Goal: Task Accomplishment & Management: Manage account settings

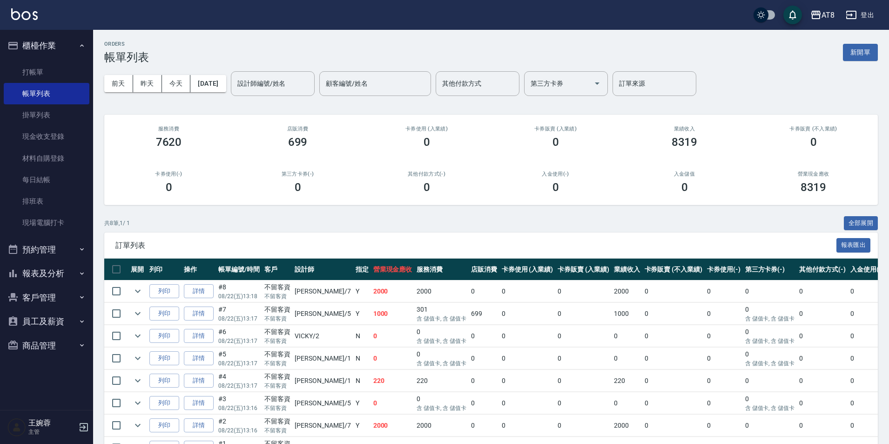
scroll to position [92, 0]
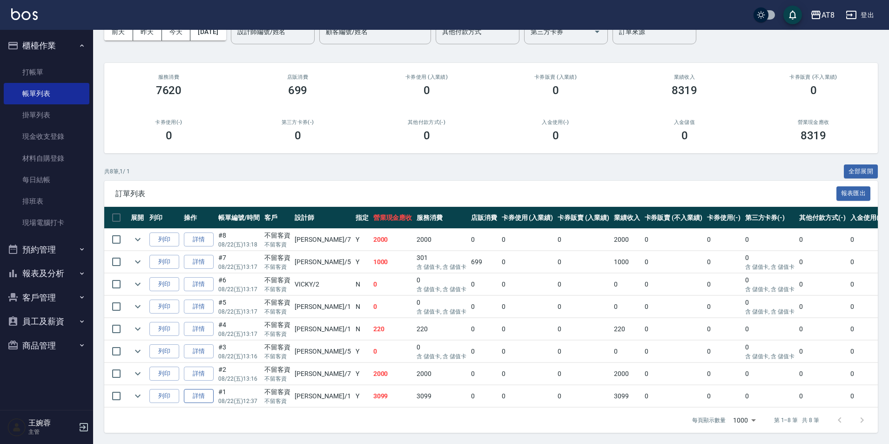
click at [211, 390] on link "詳情" at bounding box center [199, 396] width 30 height 14
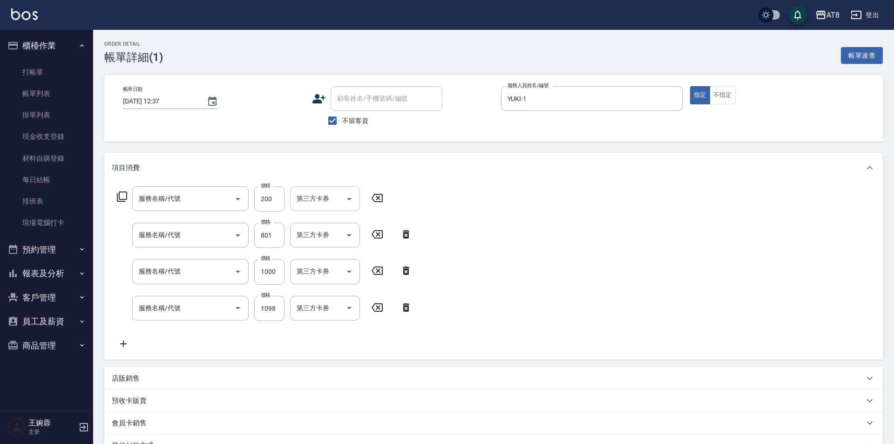
type input "2025/08/22 12:37"
checkbox input "true"
type input "YUKI-1"
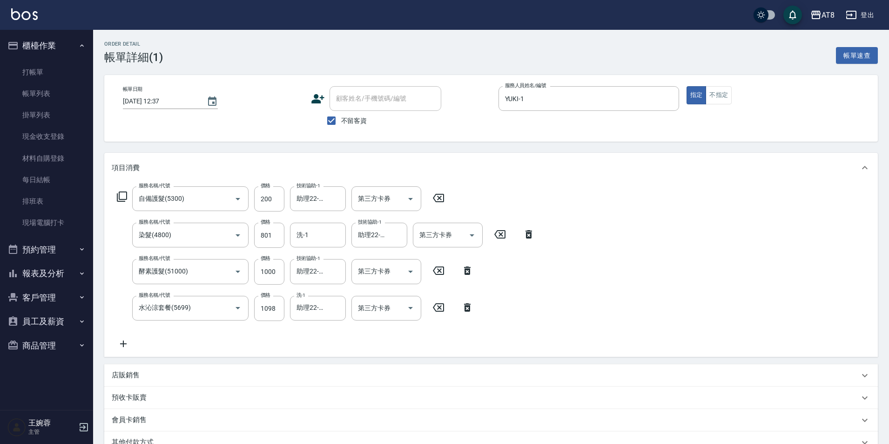
type input "自備護髮(5300)"
type input "染髮(4800)"
type input "酵素護髮(51000)"
type input "水沁涼套餐(5699)"
click at [321, 237] on input "洗-1" at bounding box center [317, 235] width 47 height 16
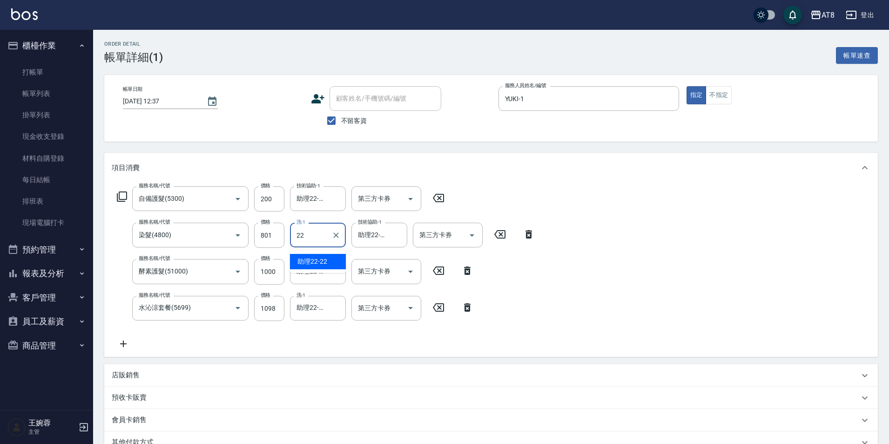
type input "助理22-22"
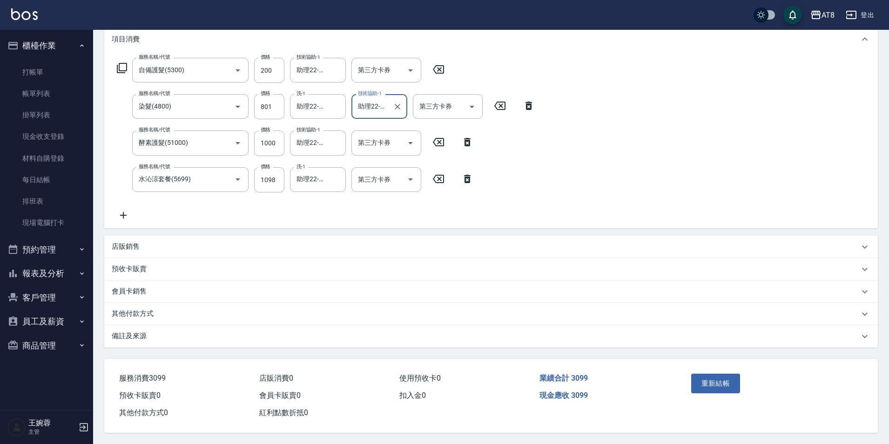
click at [740, 373] on button "重新結帳" at bounding box center [715, 383] width 49 height 20
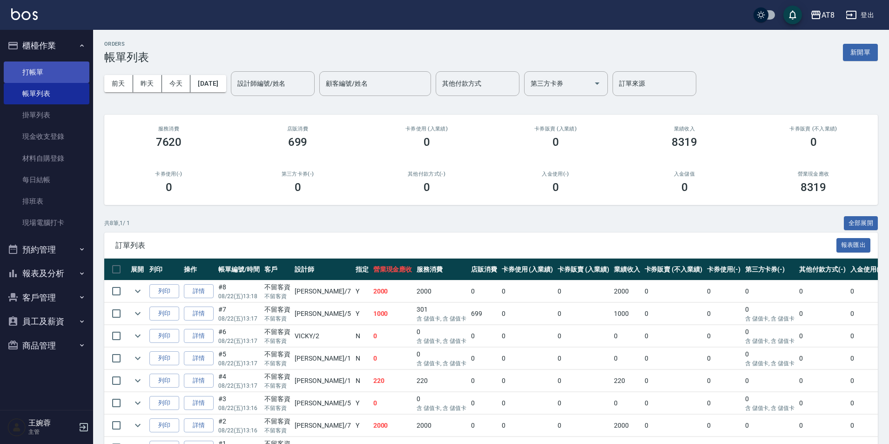
click at [74, 65] on link "打帳單" at bounding box center [47, 71] width 86 height 21
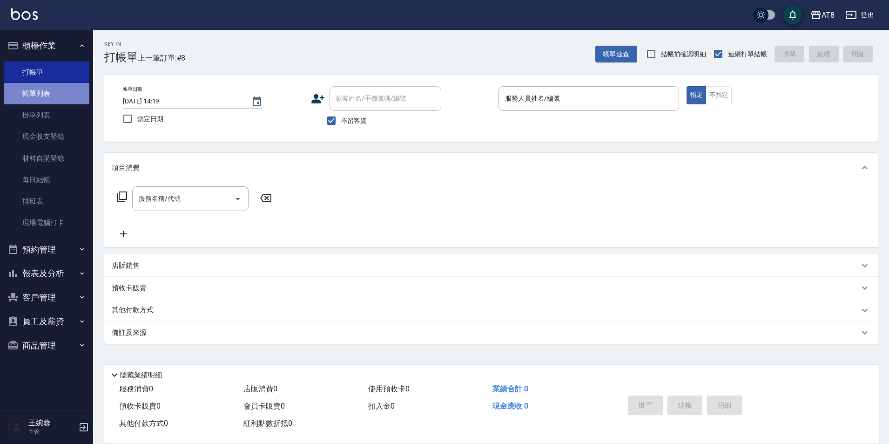
click at [40, 95] on link "帳單列表" at bounding box center [47, 93] width 86 height 21
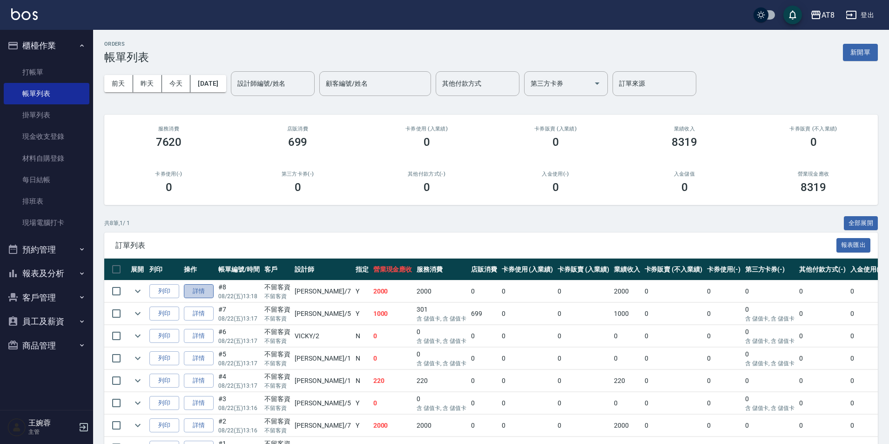
click at [214, 295] on link "詳情" at bounding box center [199, 291] width 30 height 14
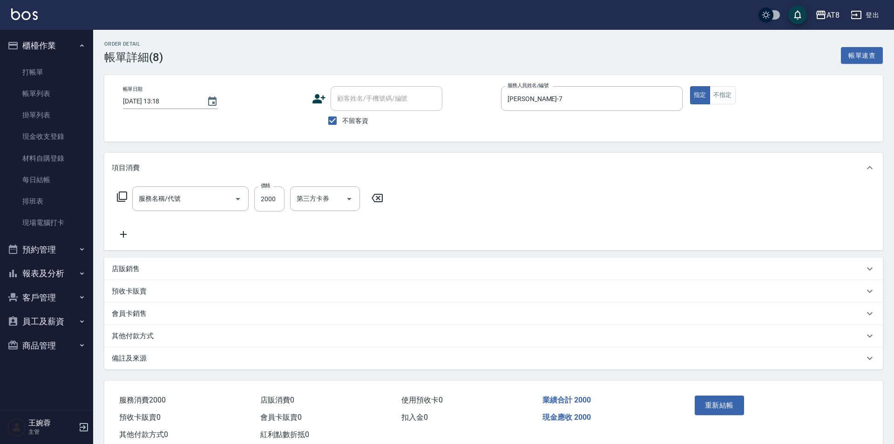
type input "2025/08/22 13:18"
checkbox input "true"
type input "[PERSON_NAME]-7"
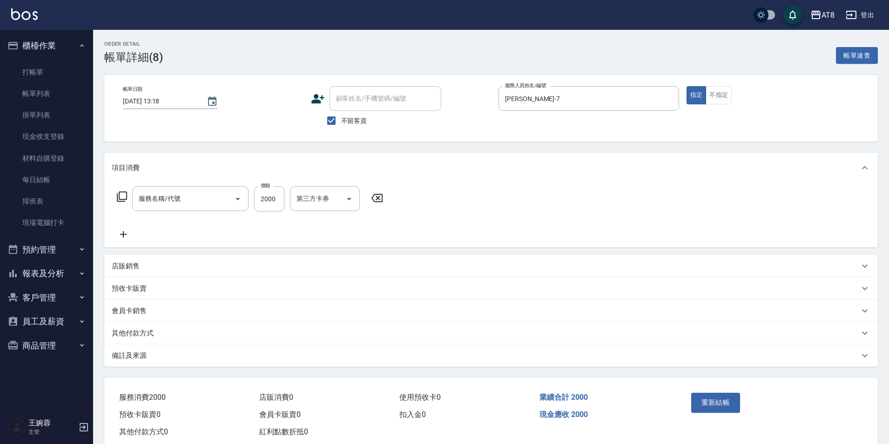
type input "燙髮(32000)"
click at [224, 203] on icon "Clear" at bounding box center [224, 198] width 9 height 9
type input "入金燙髮2500(302500)"
type input "助理22-22"
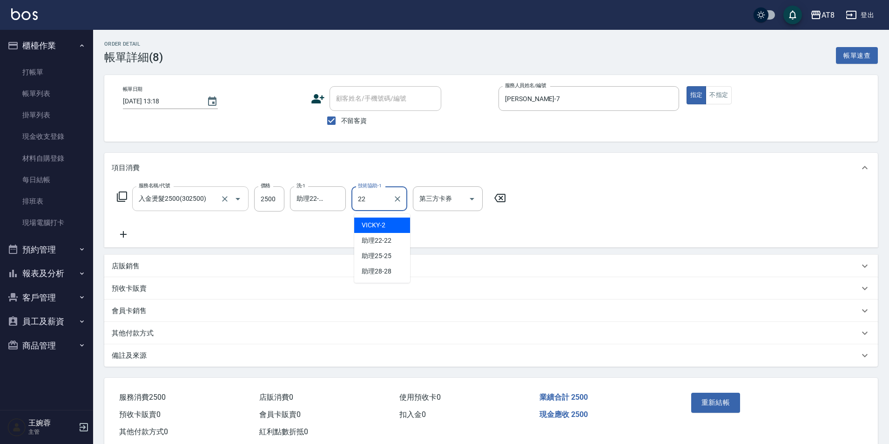
type input "助理22-22"
click at [478, 203] on icon "Open" at bounding box center [472, 198] width 11 height 11
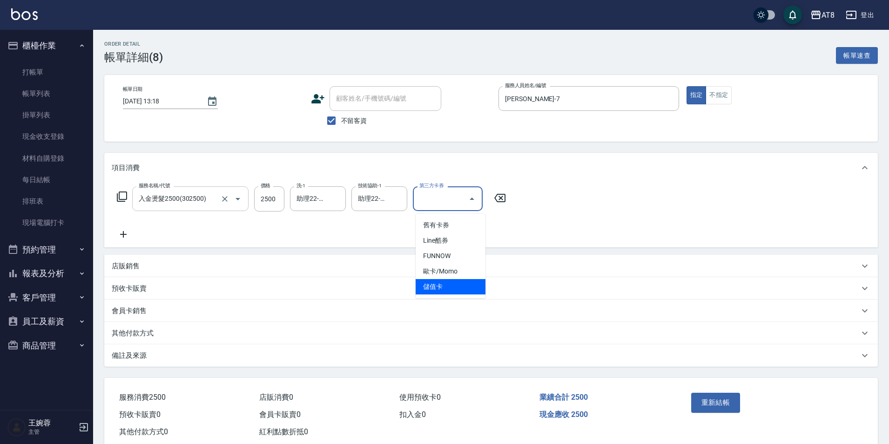
click at [456, 286] on span "儲值卡" at bounding box center [451, 286] width 70 height 15
type input "儲值卡"
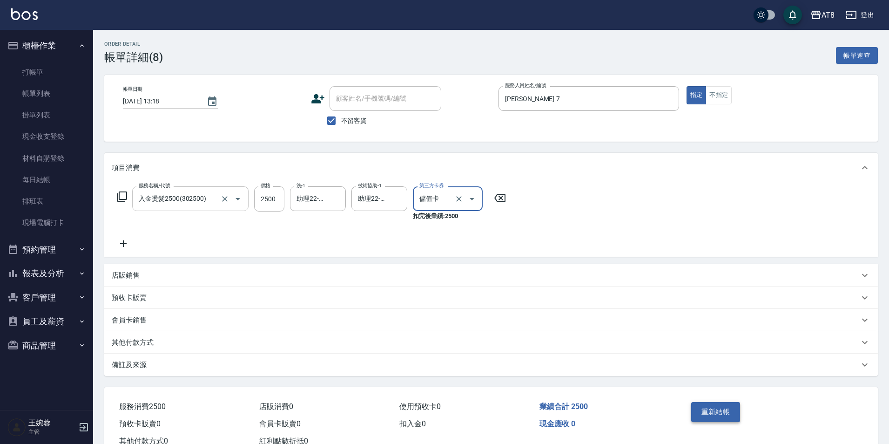
click at [706, 418] on button "重新結帳" at bounding box center [715, 412] width 49 height 20
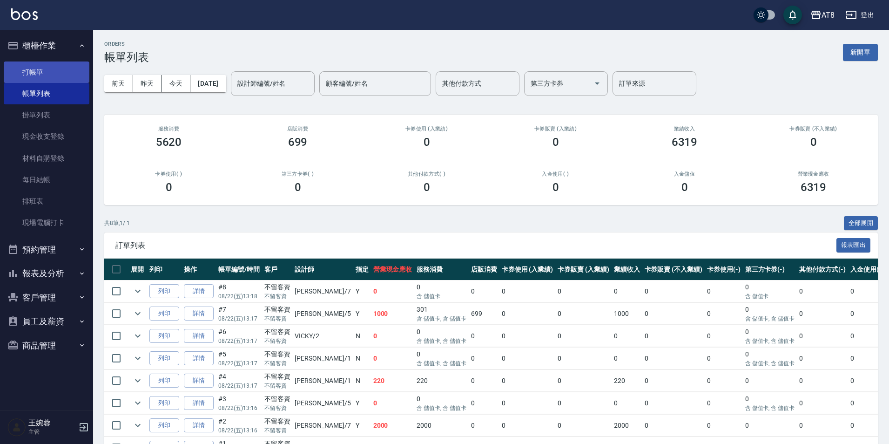
click at [48, 73] on link "打帳單" at bounding box center [47, 71] width 86 height 21
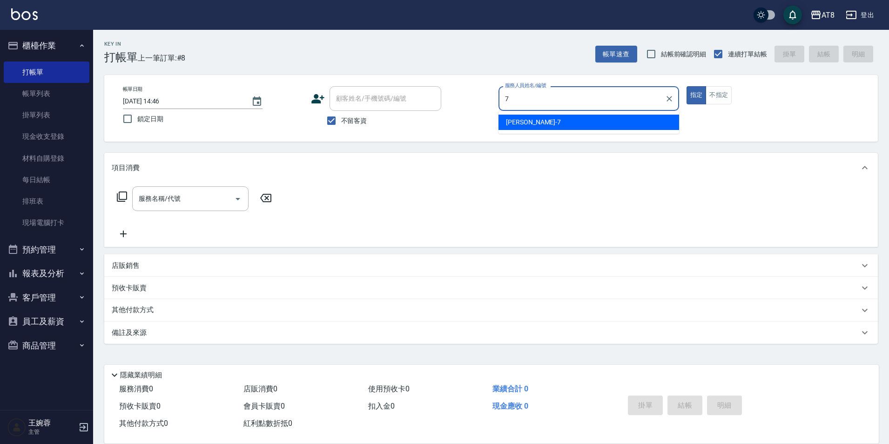
type input "[PERSON_NAME]-7"
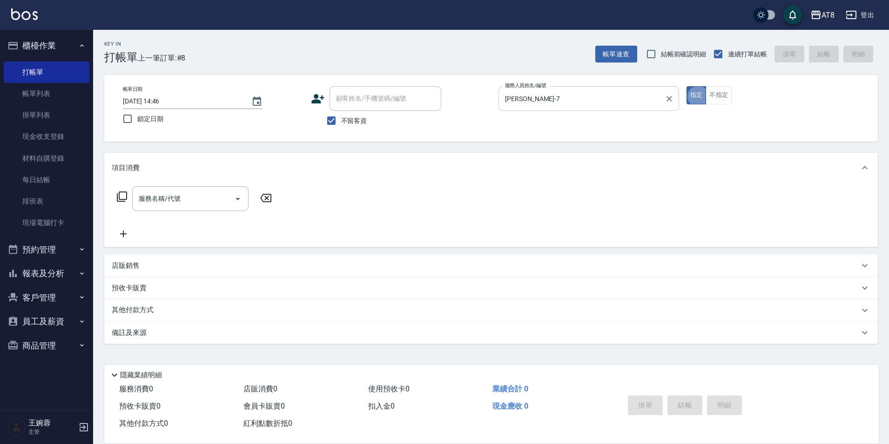
type button "true"
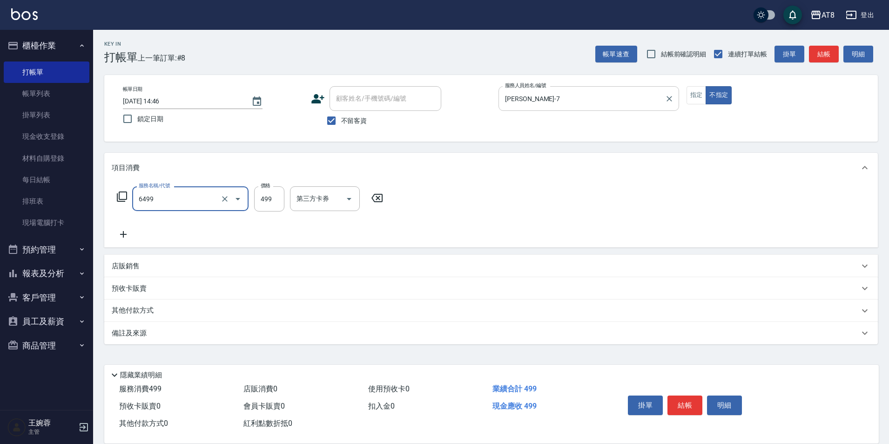
type input "SPA499(6499)"
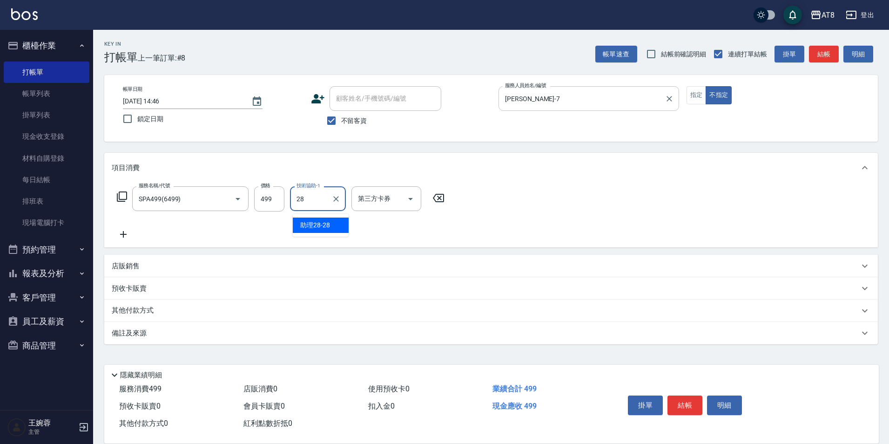
type input "助理28-28"
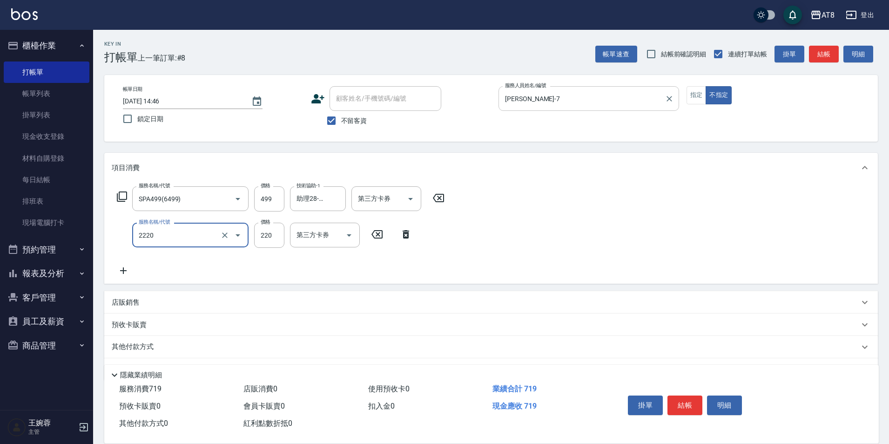
type input "剪髮(2220)"
click at [696, 402] on button "結帳" at bounding box center [685, 405] width 35 height 20
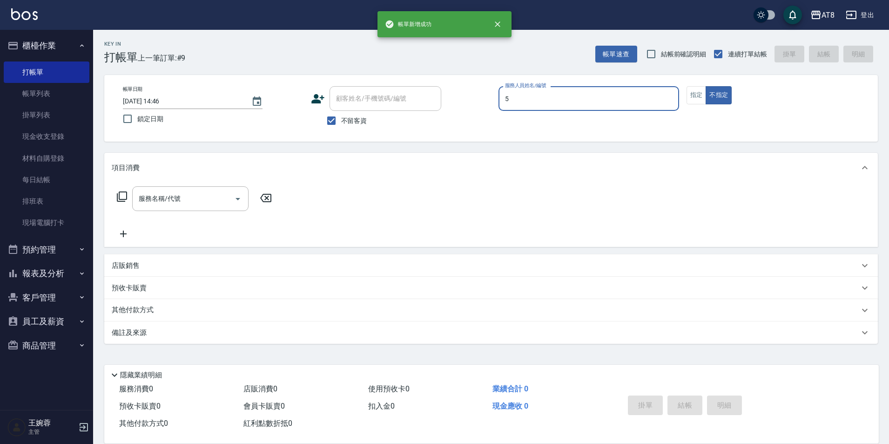
type input "HANK-5"
type button "false"
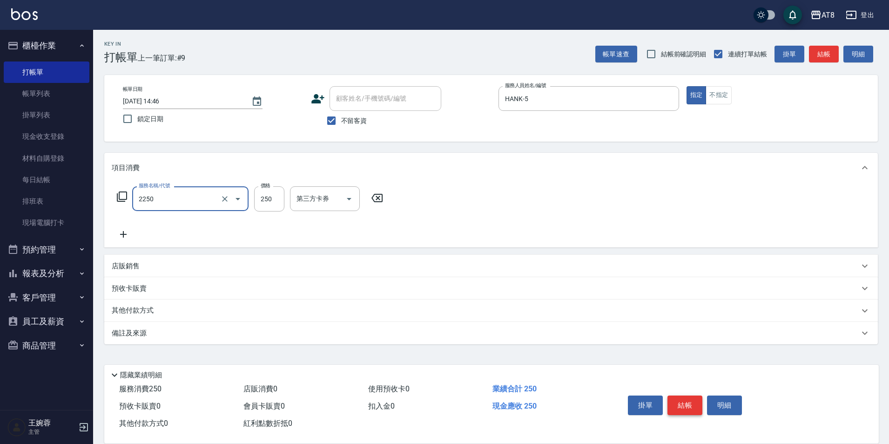
type input "剪髮(2250)"
click at [132, 270] on p "店販銷售" at bounding box center [126, 266] width 28 height 10
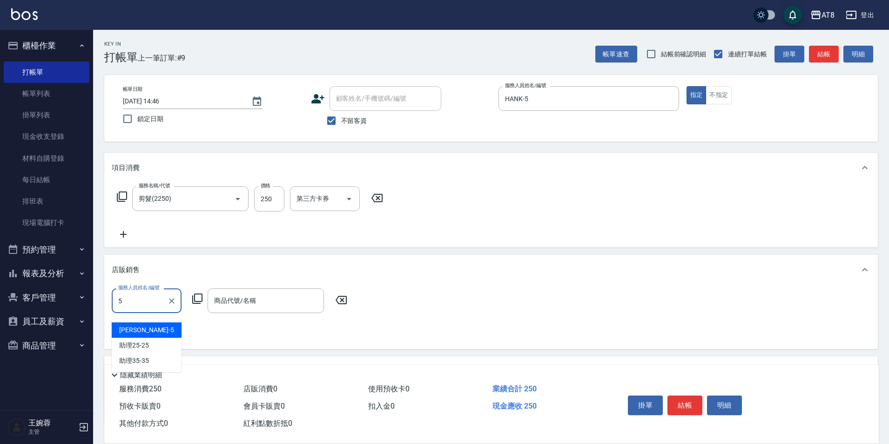
type input "HANK-5"
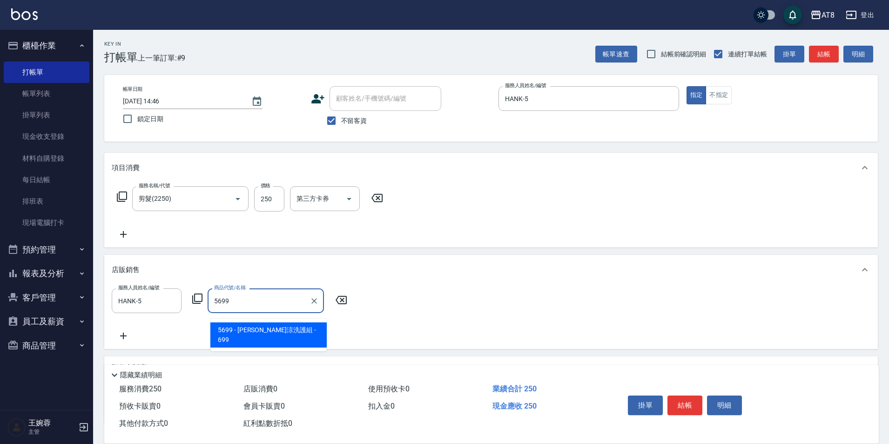
type input "水水沁涼洗護組"
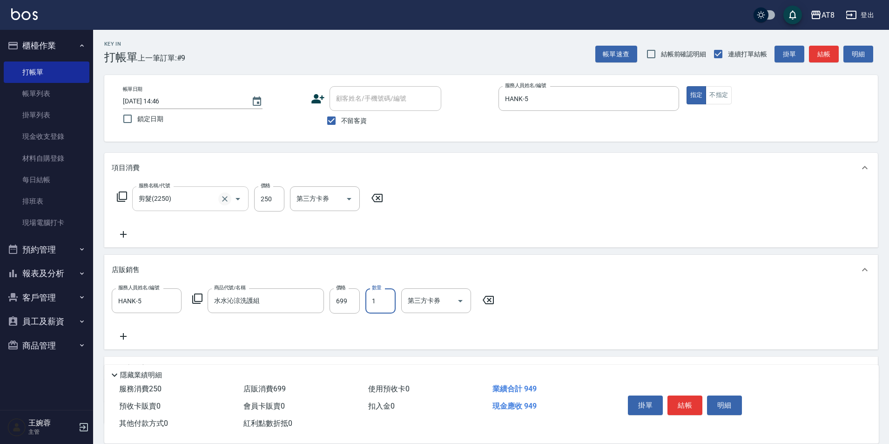
click at [228, 201] on icon "Clear" at bounding box center [224, 198] width 9 height 9
type input "入金剪250(20250)"
click at [122, 233] on icon at bounding box center [123, 234] width 23 height 11
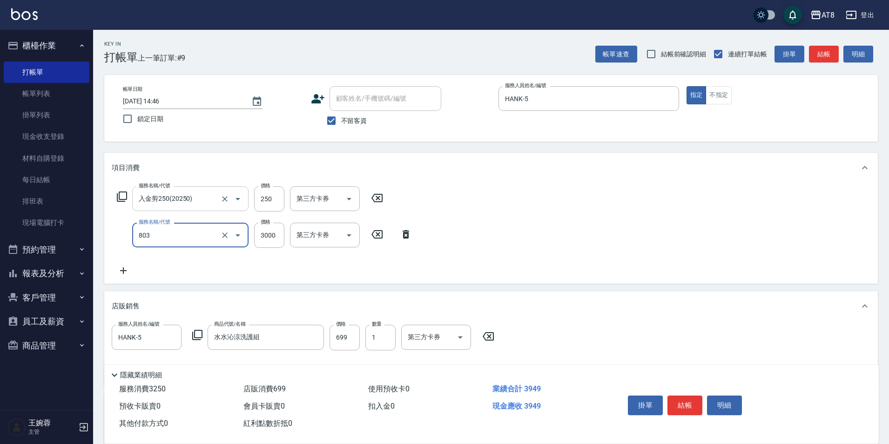
type input "頂級豪華3(803)"
click at [346, 199] on icon "Open" at bounding box center [349, 198] width 11 height 11
type input "150"
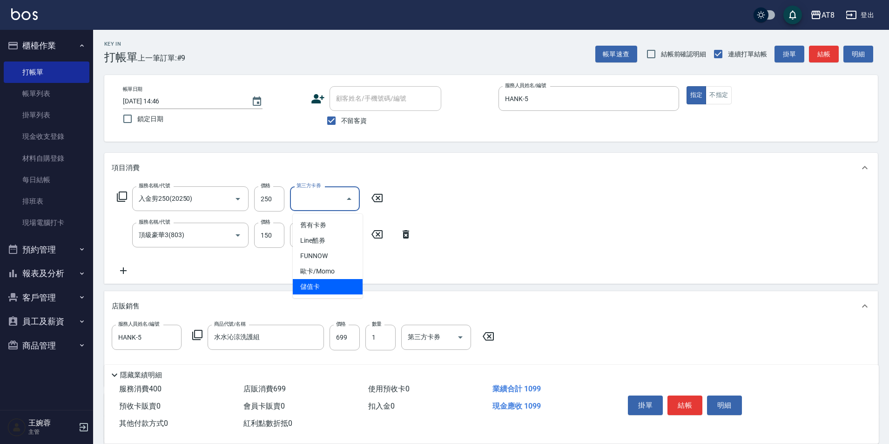
click at [339, 287] on span "儲值卡" at bounding box center [328, 286] width 70 height 15
type input "儲值卡"
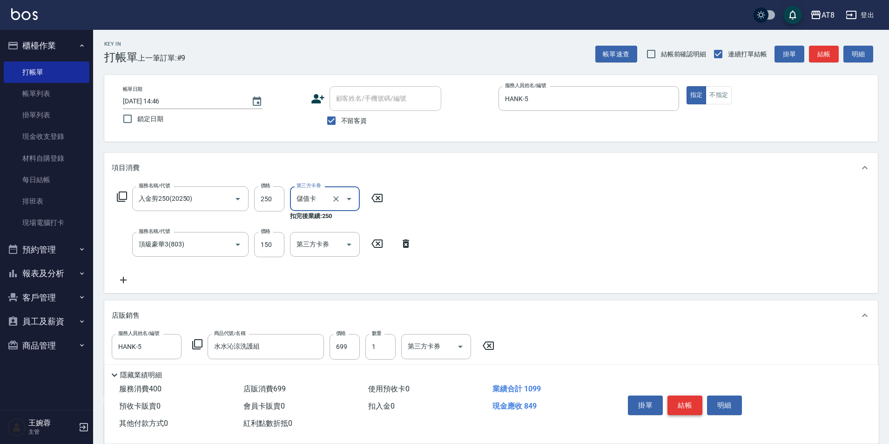
click at [701, 401] on button "結帳" at bounding box center [685, 405] width 35 height 20
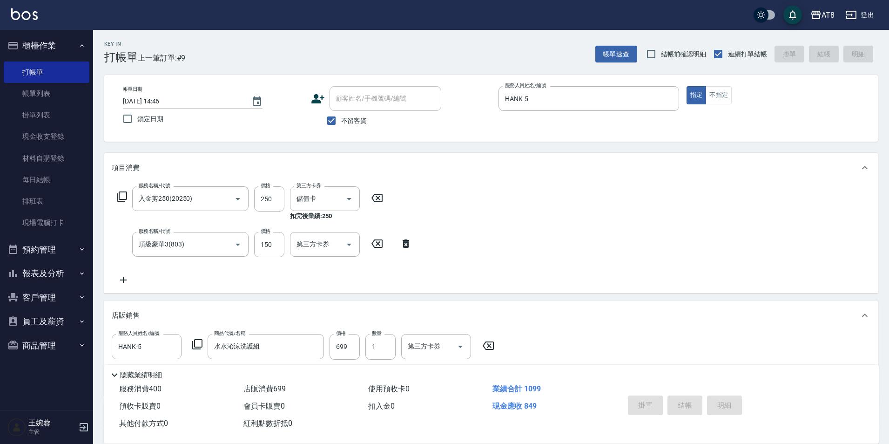
type input "2025/08/22 14:47"
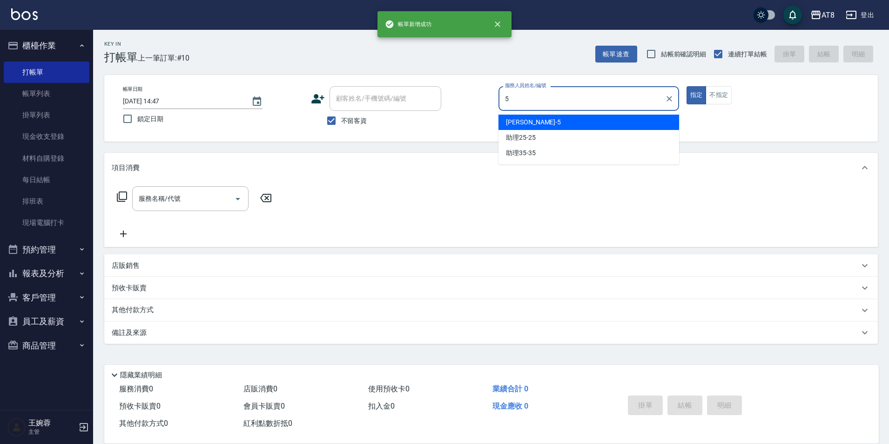
type input "HANK-5"
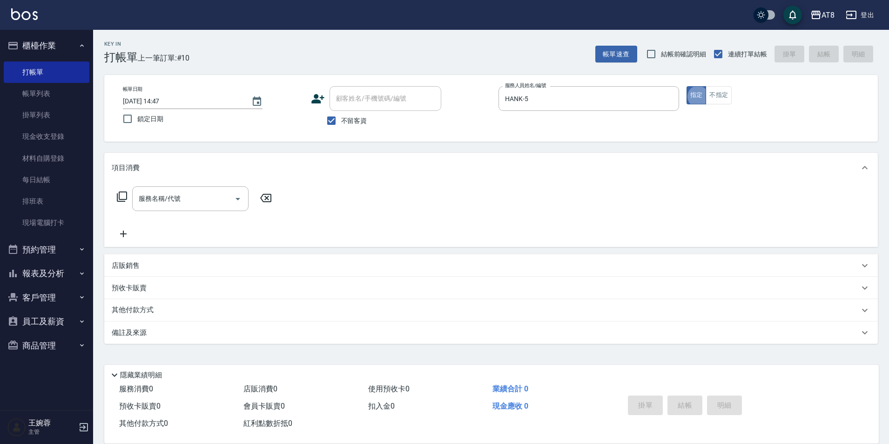
click at [127, 270] on p "店販銷售" at bounding box center [126, 266] width 28 height 10
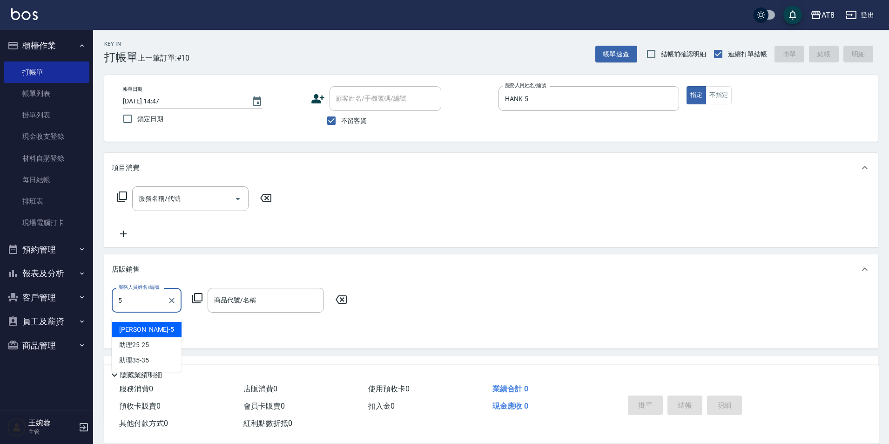
type input "HANK-5"
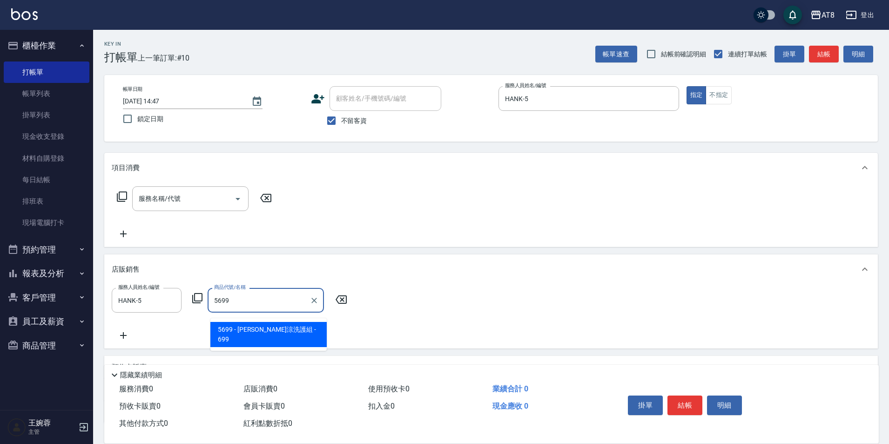
type input "水水沁涼洗護組"
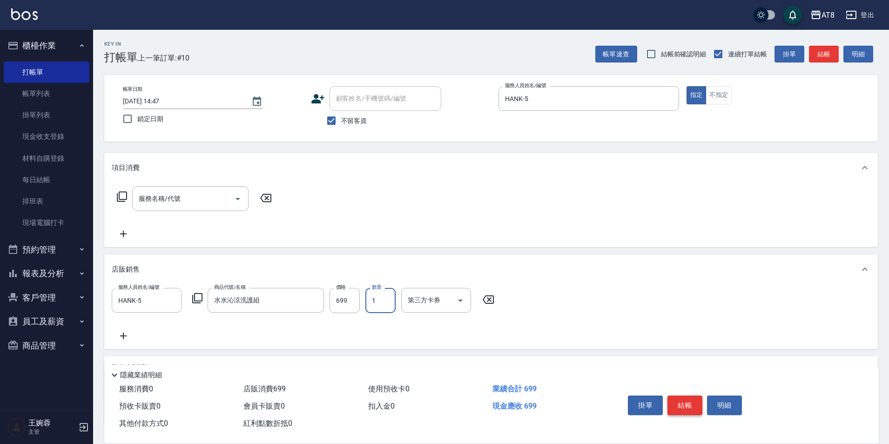
click at [684, 395] on button "結帳" at bounding box center [685, 405] width 35 height 20
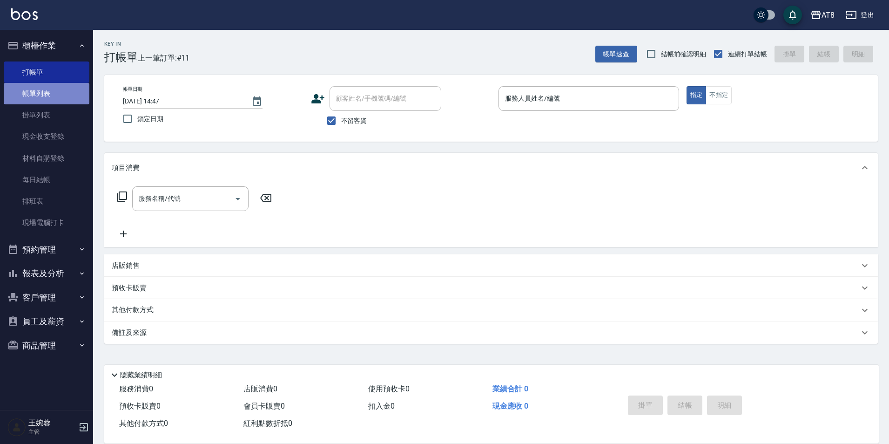
click at [72, 96] on link "帳單列表" at bounding box center [47, 93] width 86 height 21
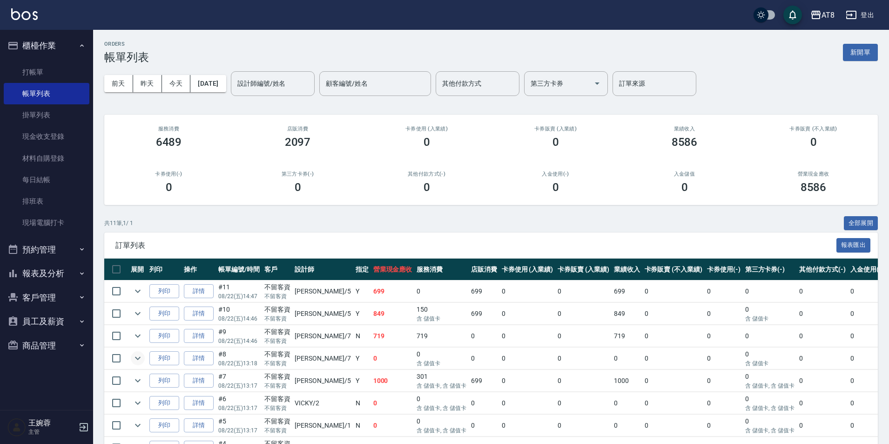
click at [141, 360] on icon "expand row" at bounding box center [138, 358] width 6 height 3
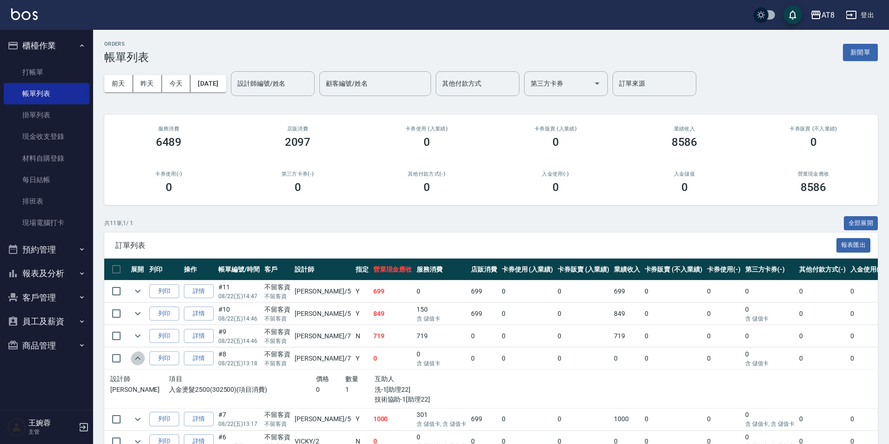
click at [142, 364] on icon "expand row" at bounding box center [137, 357] width 11 height 11
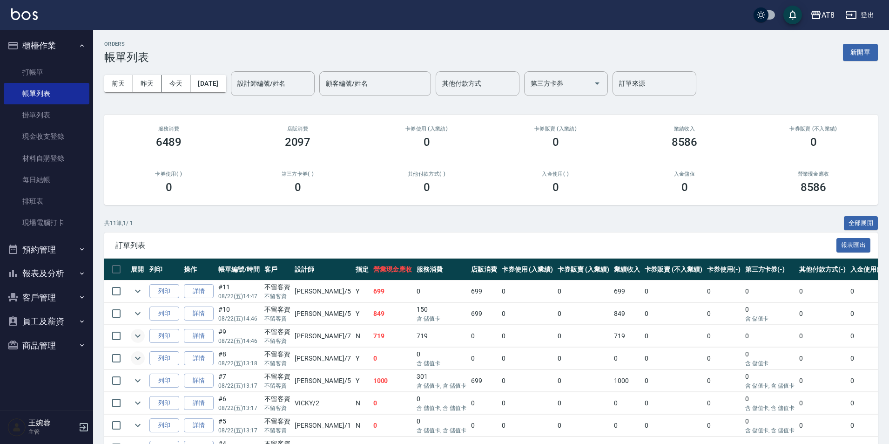
click at [139, 341] on icon "expand row" at bounding box center [137, 335] width 11 height 11
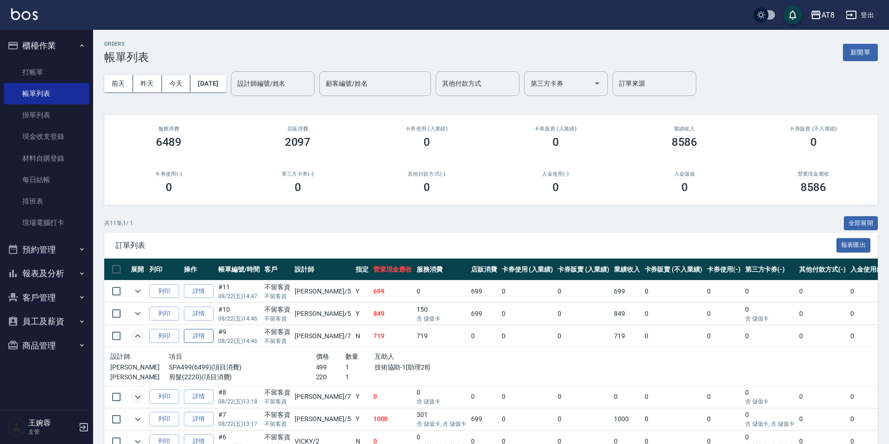
click at [202, 343] on link "詳情" at bounding box center [199, 336] width 30 height 14
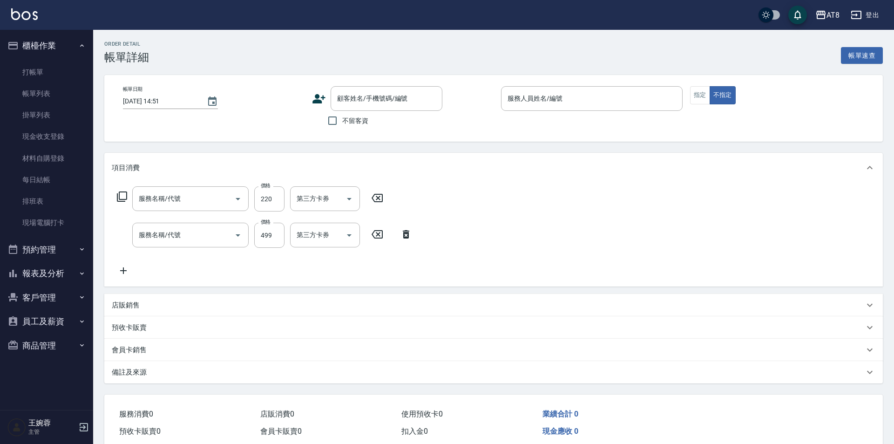
type input "2025/08/22 14:46"
checkbox input "true"
type input "[PERSON_NAME]-7"
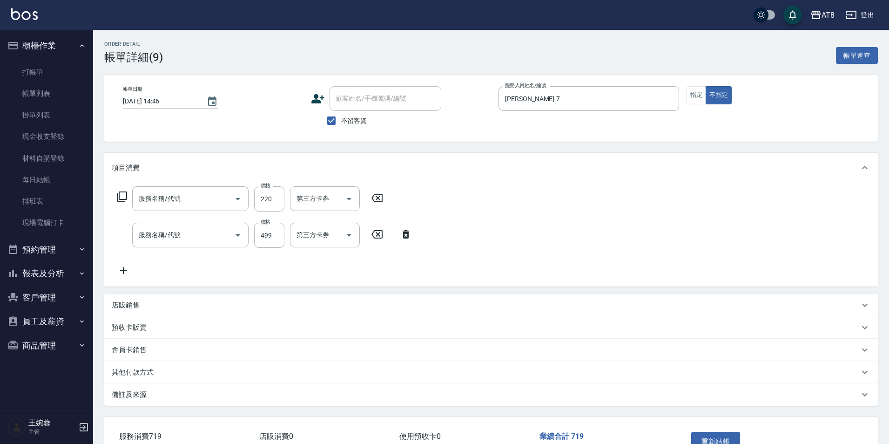
type input "剪髮(2220)"
type input "SPA499(6499)"
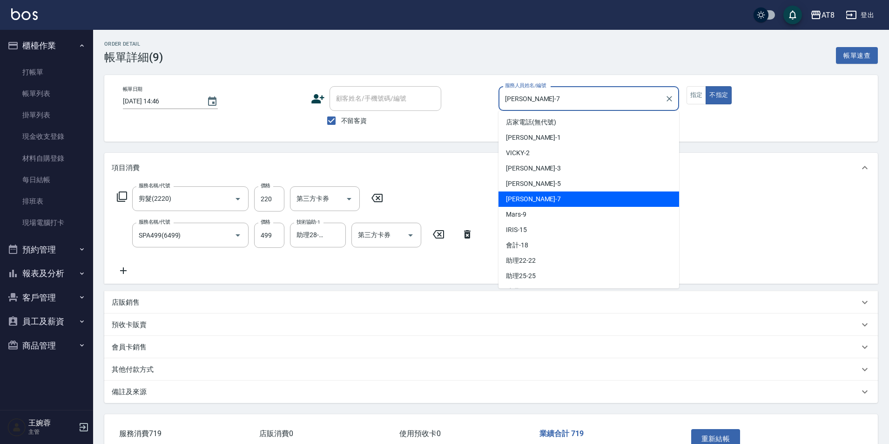
click at [583, 106] on input "[PERSON_NAME]-7" at bounding box center [582, 98] width 158 height 16
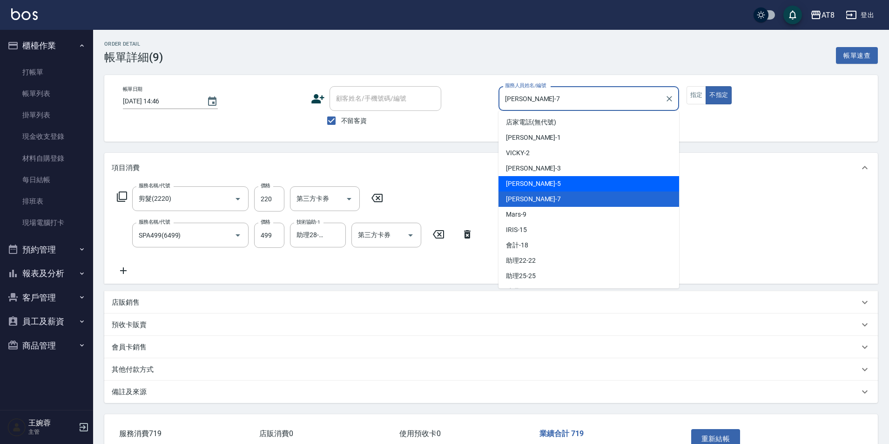
click at [575, 176] on div "HANK -5" at bounding box center [589, 183] width 181 height 15
type input "HANK-5"
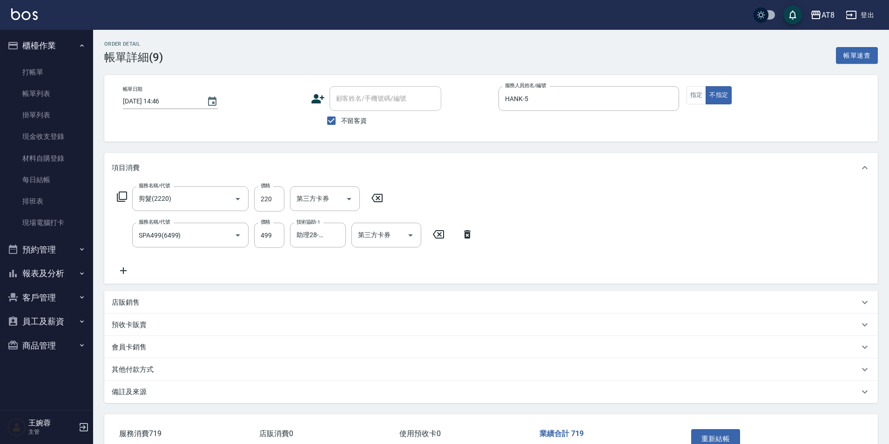
click at [370, 202] on icon at bounding box center [376, 197] width 23 height 11
click at [467, 239] on icon at bounding box center [467, 233] width 23 height 11
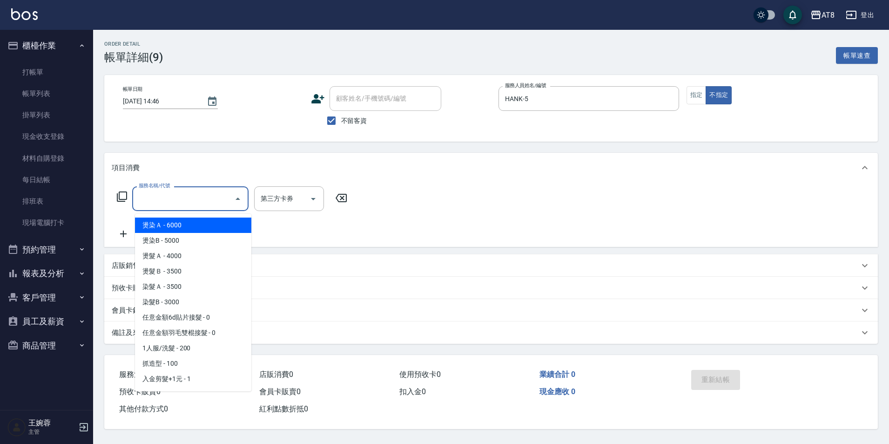
click at [208, 199] on input "服務名稱/代號" at bounding box center [183, 198] width 94 height 16
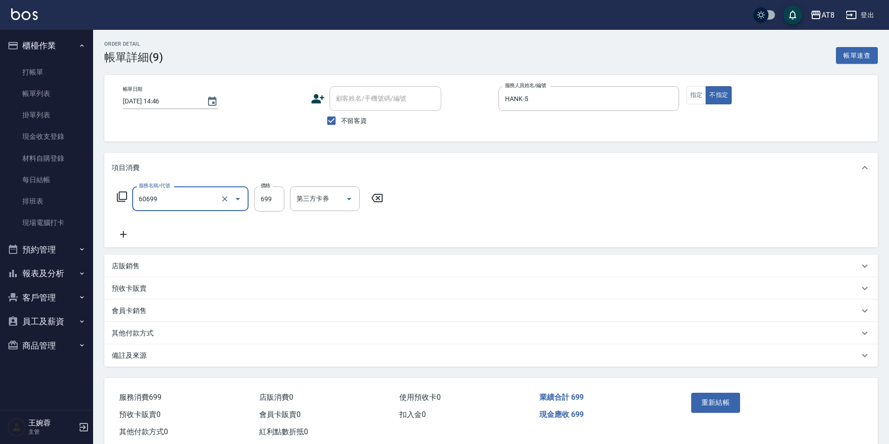
type input "入金SPA699(60699)"
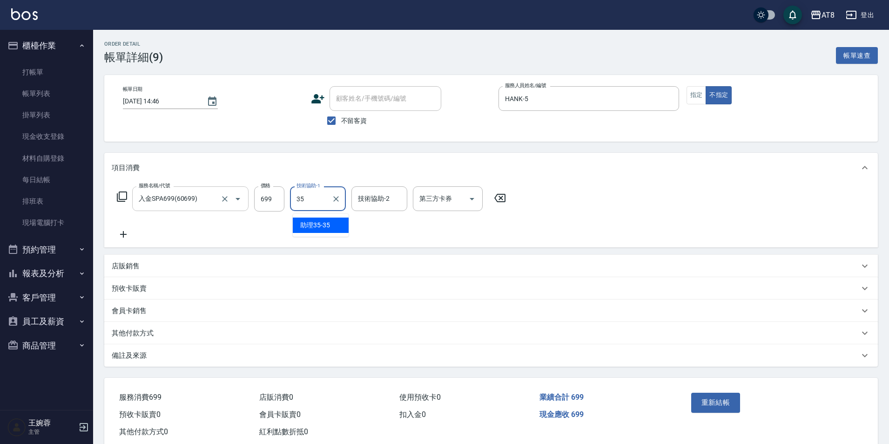
type input "助理35-35"
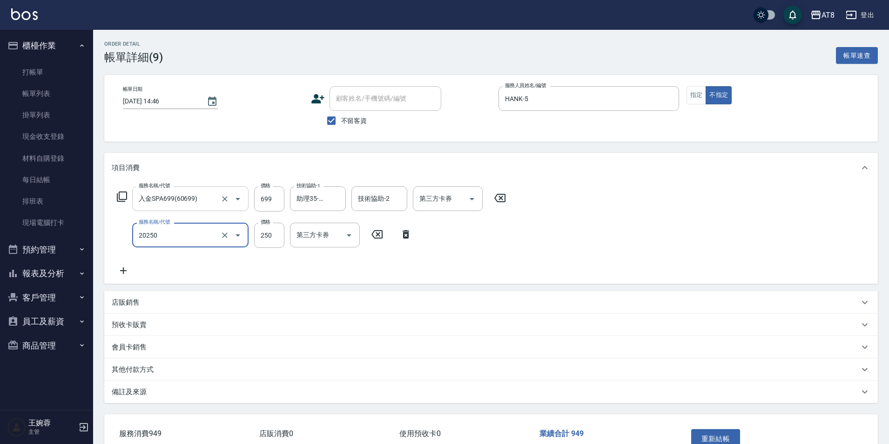
type input "入金剪250(20250)"
click at [469, 201] on icon "Open" at bounding box center [472, 198] width 11 height 11
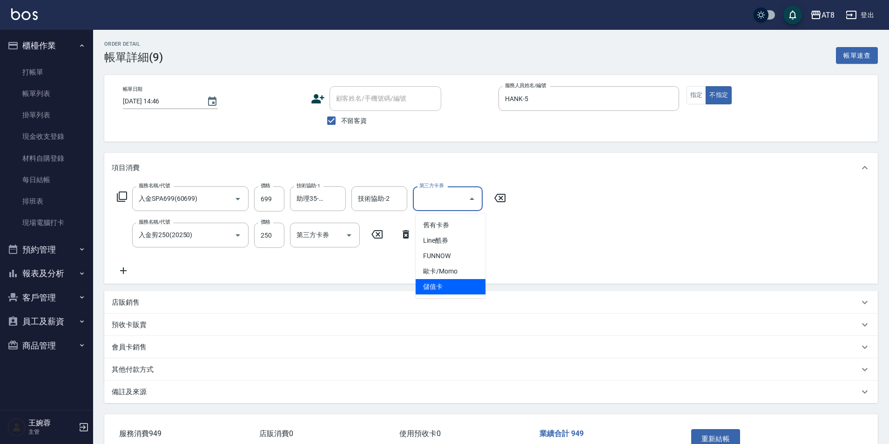
click at [433, 282] on span "儲值卡" at bounding box center [451, 286] width 70 height 15
type input "儲值卡"
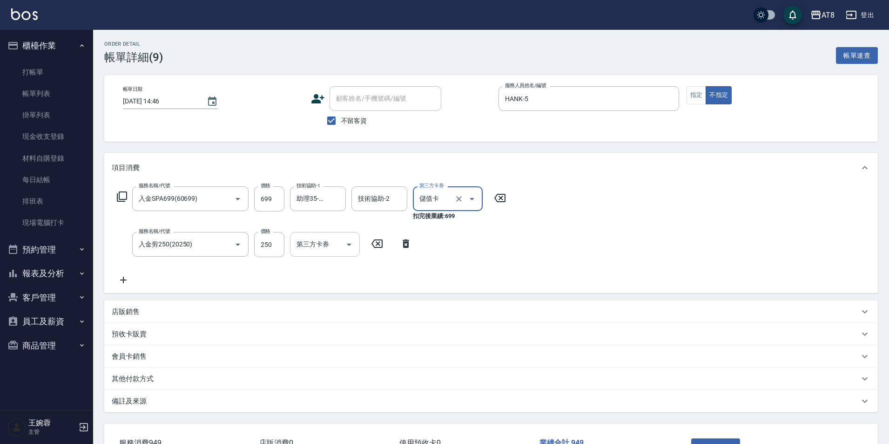
click at [338, 238] on div "第三方卡券" at bounding box center [325, 244] width 70 height 25
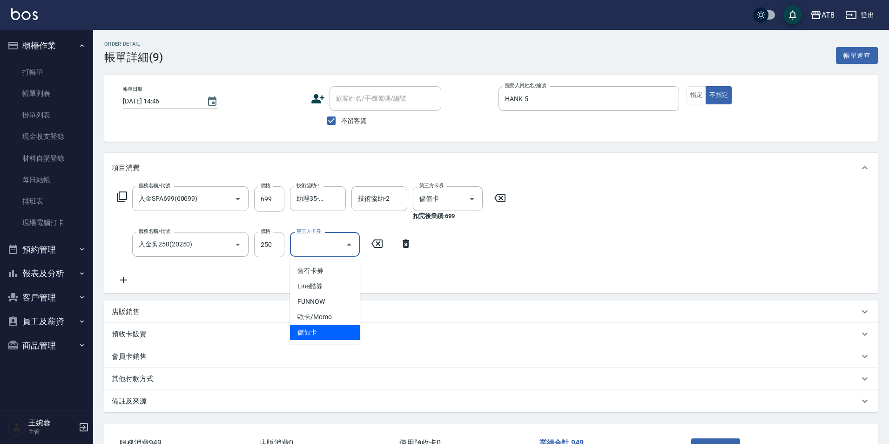
click at [320, 331] on span "儲值卡" at bounding box center [325, 332] width 70 height 15
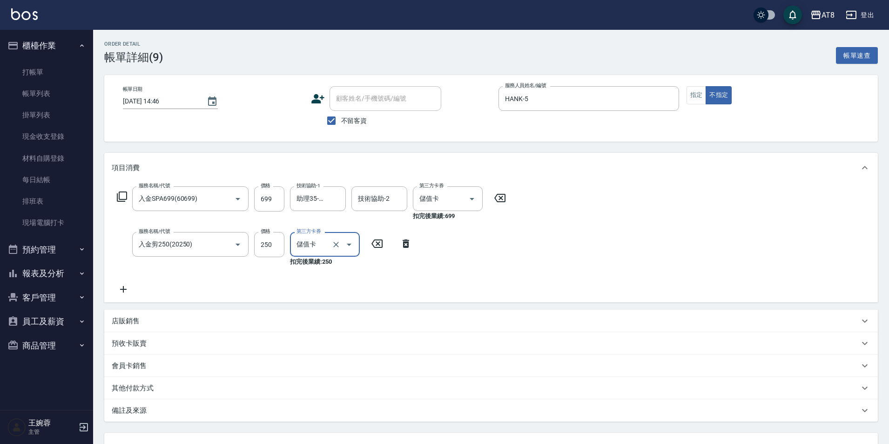
type input "儲值卡"
drag, startPoint x: 889, startPoint y: 319, endPoint x: 879, endPoint y: 433, distance: 115.0
click at [885, 429] on div "Order detail 帳單詳細 (9) 帳單速查 帳單日期 2025/08/22 14:46 顧客姓名/手機號碼/編號 顧客姓名/手機號碼/編號 不留客資…" at bounding box center [491, 274] width 796 height 488
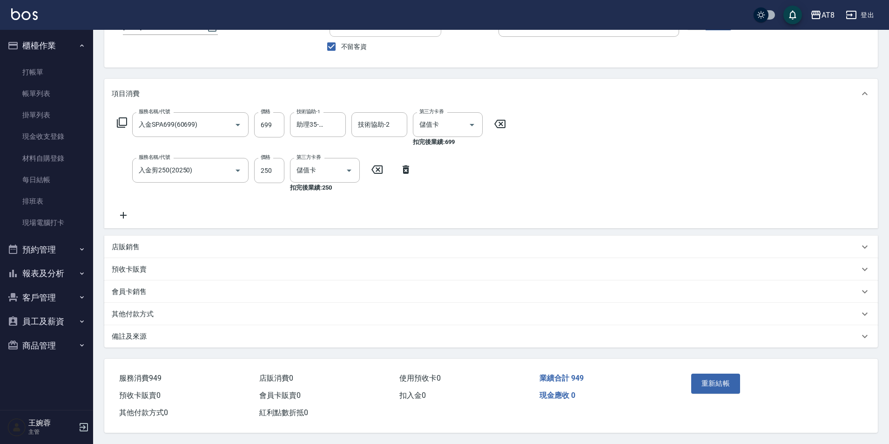
click at [848, 381] on div "重新結帳" at bounding box center [771, 389] width 191 height 63
click at [741, 378] on button "重新結帳" at bounding box center [715, 383] width 49 height 20
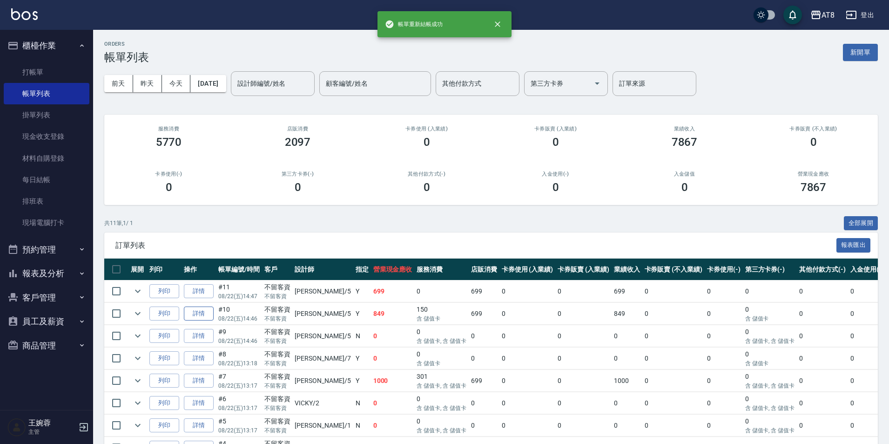
click at [200, 321] on link "詳情" at bounding box center [199, 313] width 30 height 14
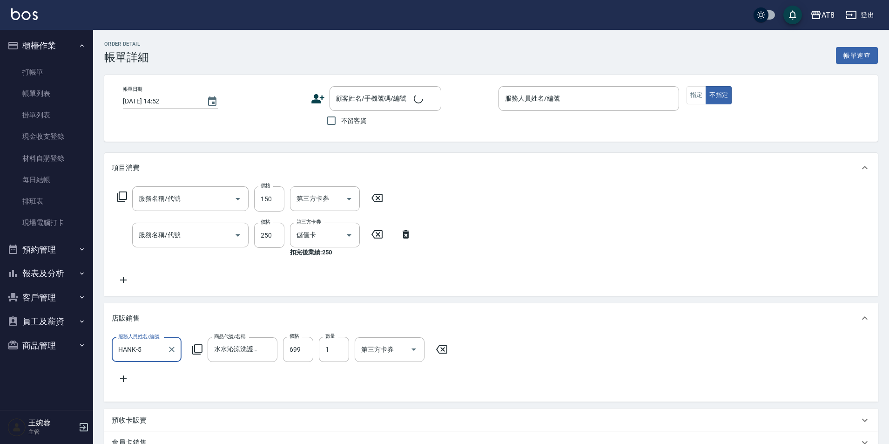
type input "2025/08/22 14:46"
checkbox input "true"
type input "HANK-5"
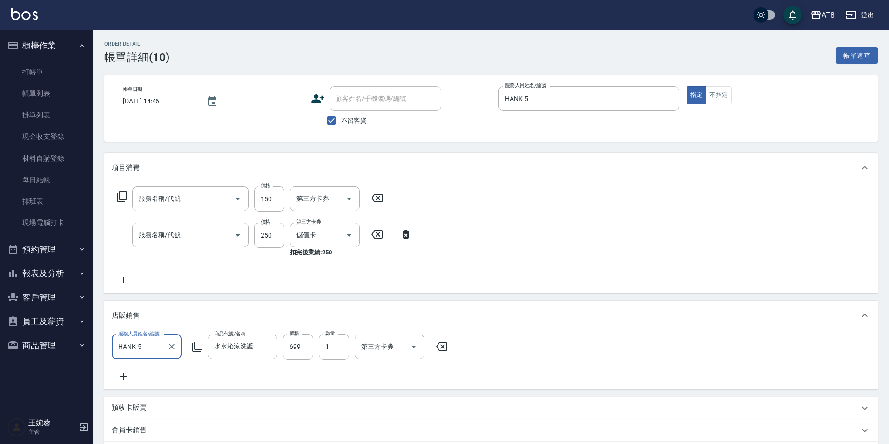
type input "頂級豪華3(803)"
type input "入金剪250(20250)"
drag, startPoint x: 445, startPoint y: 350, endPoint x: 397, endPoint y: 300, distance: 69.1
click at [445, 349] on icon at bounding box center [441, 346] width 23 height 11
click at [375, 239] on icon at bounding box center [376, 234] width 23 height 11
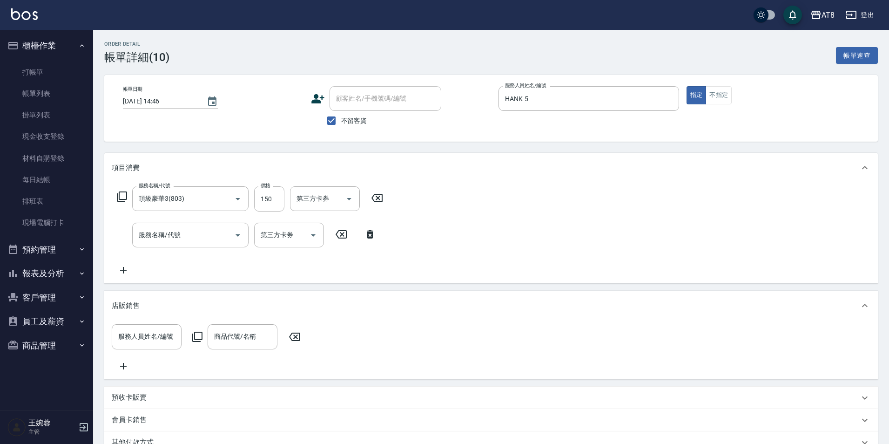
click at [381, 193] on div "服務名稱/代號 頂級豪華3(803) 服務名稱/代號 價格 150 價格 第三方卡券 第三方卡券" at bounding box center [250, 198] width 277 height 25
click at [379, 199] on icon at bounding box center [376, 197] width 23 height 11
click at [197, 202] on input "服務名稱/代號" at bounding box center [183, 198] width 94 height 16
type input "SPA499(6499)"
type input "助理28-28"
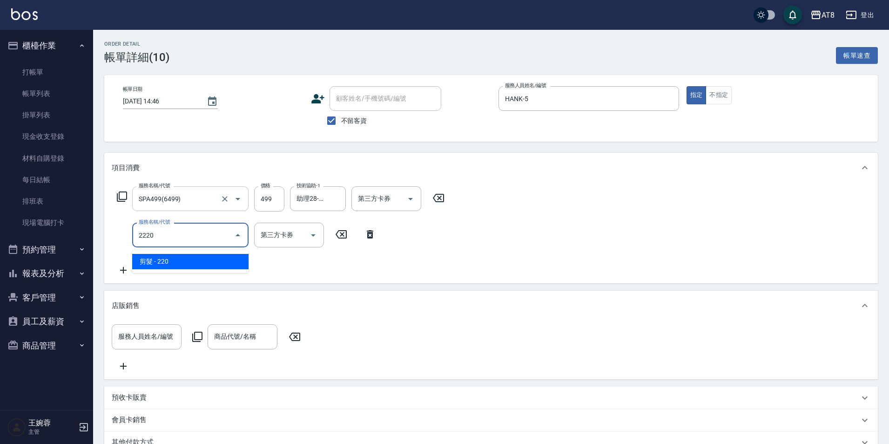
type input "剪髮(2220)"
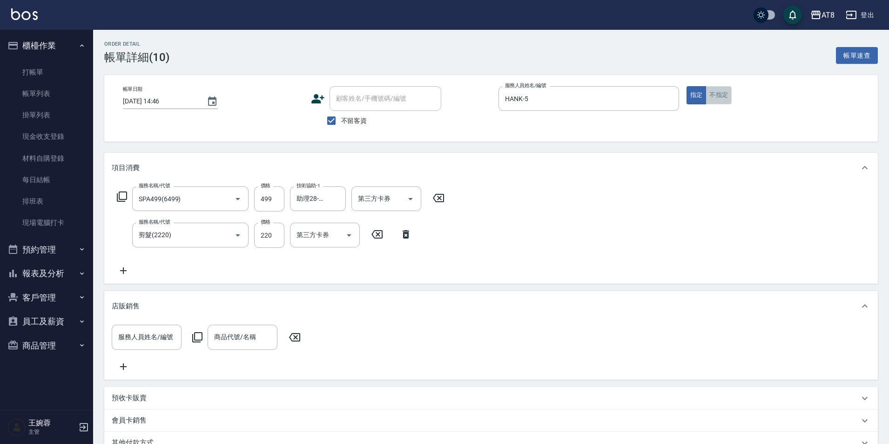
click at [726, 94] on button "不指定" at bounding box center [719, 95] width 26 height 18
click at [575, 110] on div "HANK-5 服務人員姓名/編號" at bounding box center [589, 98] width 181 height 25
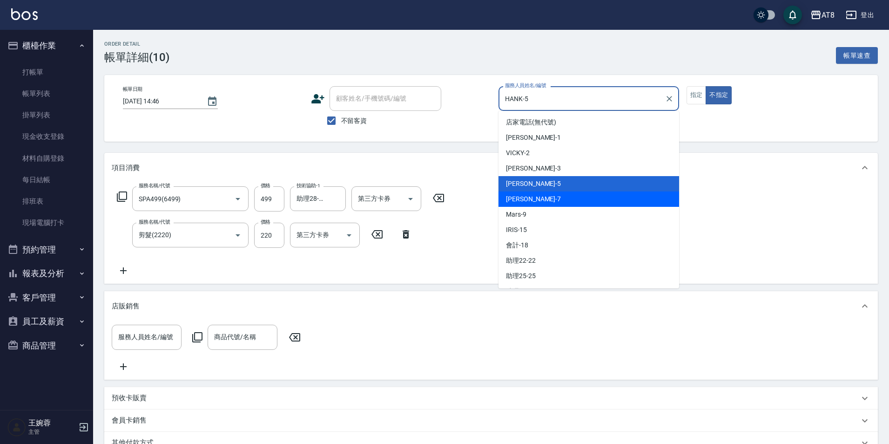
click at [561, 200] on div "NINA -7" at bounding box center [589, 198] width 181 height 15
type input "[PERSON_NAME]-7"
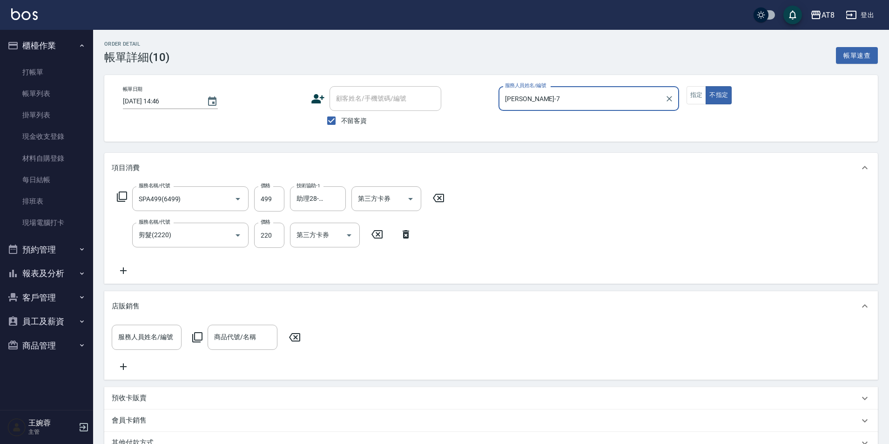
click at [691, 216] on div "服務名稱/代號 SPA499(6499) 服務名稱/代號 價格 499 價格 技術協助-1 助理28-28 技術協助-1 第三方卡券 第三方卡券 服務名稱/代…" at bounding box center [491, 233] width 774 height 101
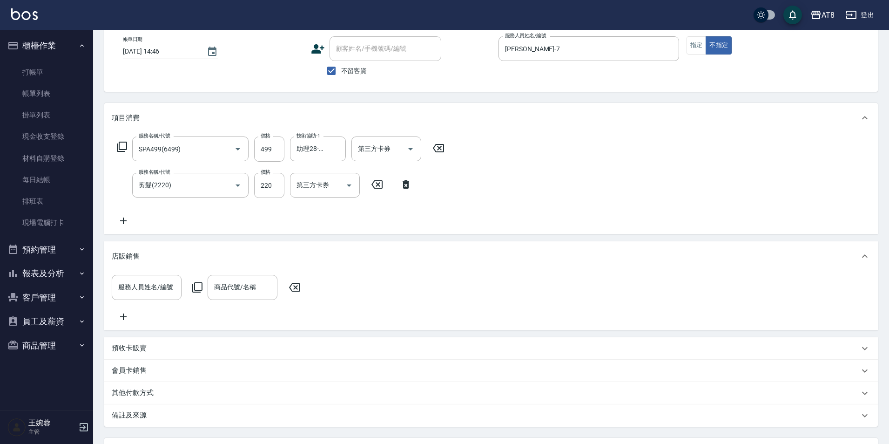
scroll to position [156, 0]
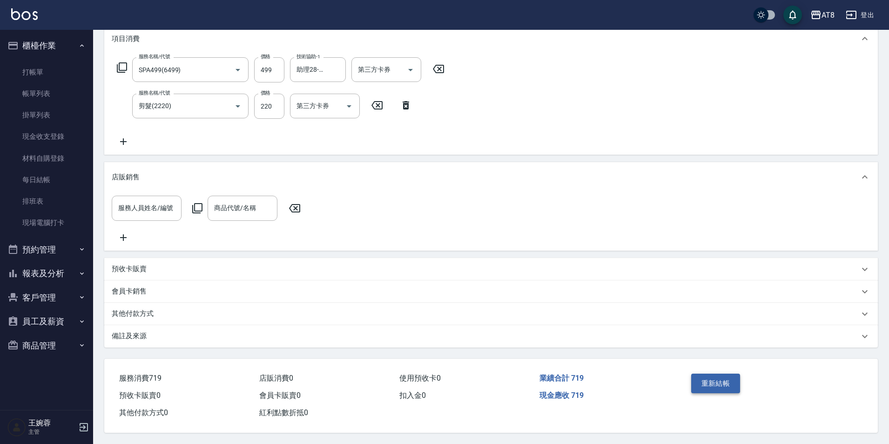
click at [713, 373] on button "重新結帳" at bounding box center [715, 383] width 49 height 20
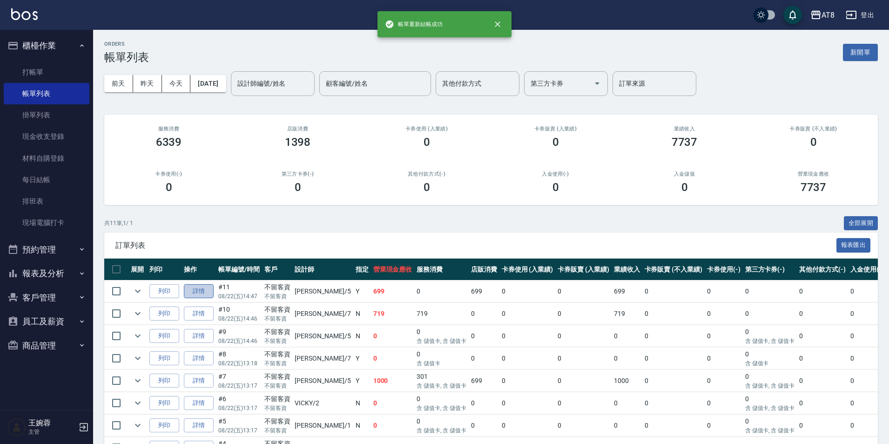
click at [206, 298] on link "詳情" at bounding box center [199, 291] width 30 height 14
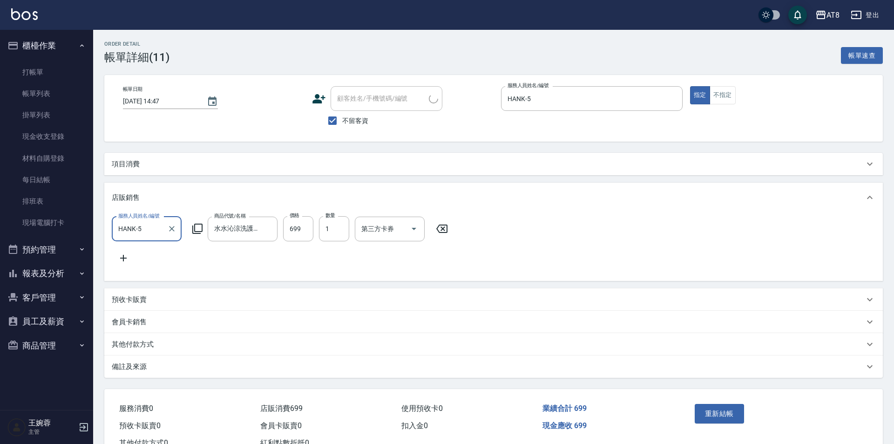
type input "2025/08/22 14:47"
checkbox input "true"
type input "HANK-5"
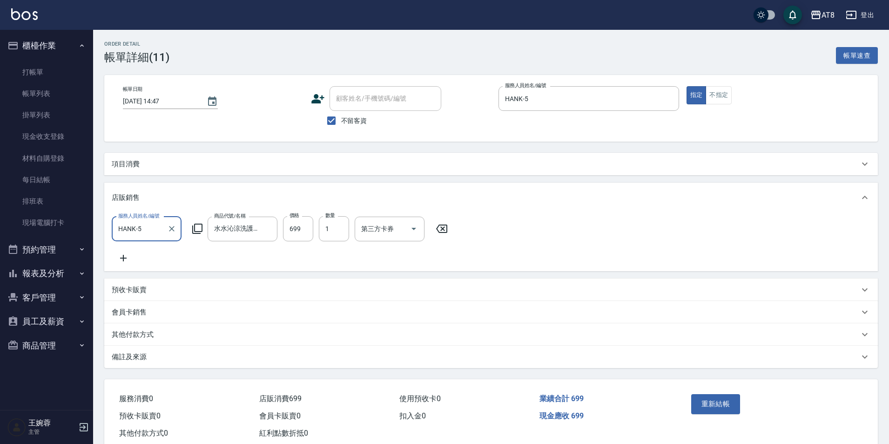
click at [126, 160] on div "項目消費" at bounding box center [491, 164] width 774 height 22
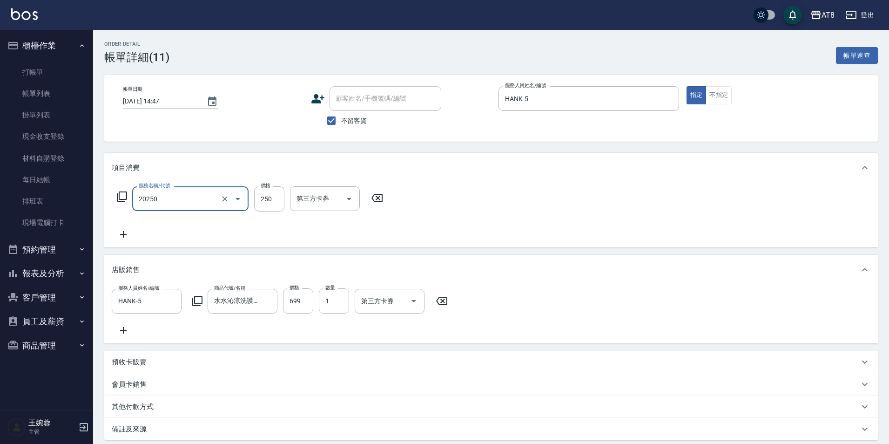
type input "入金剪250(20250)"
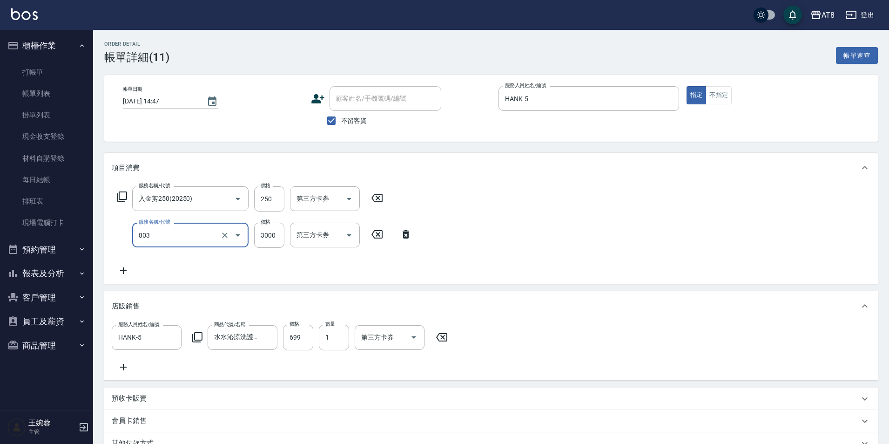
type input "頂級豪華3(803)"
type input "150"
click at [355, 197] on icon "Open" at bounding box center [349, 198] width 11 height 11
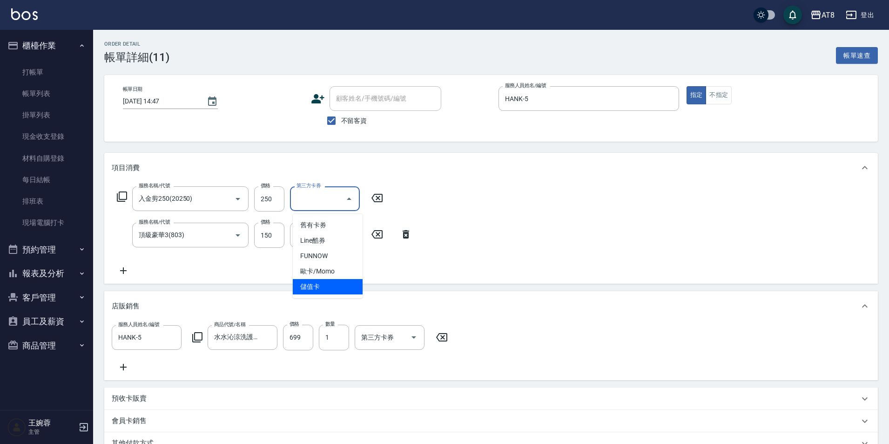
click at [338, 287] on span "儲值卡" at bounding box center [328, 286] width 70 height 15
type input "儲值卡"
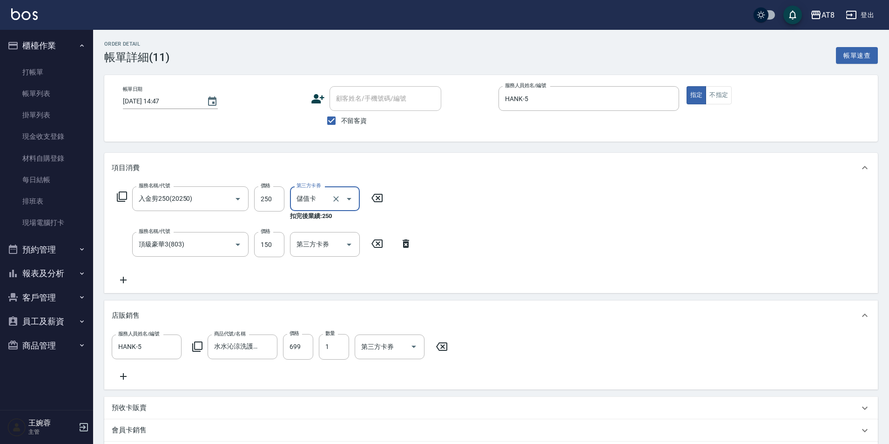
click at [536, 236] on div "服務名稱/代號 入金剪250(20250) 服務名稱/代號 價格 250 價格 第三方卡券 儲值卡 第三方卡券 扣完後業績: 250 服務名稱/代號 頂級豪華…" at bounding box center [491, 238] width 774 height 110
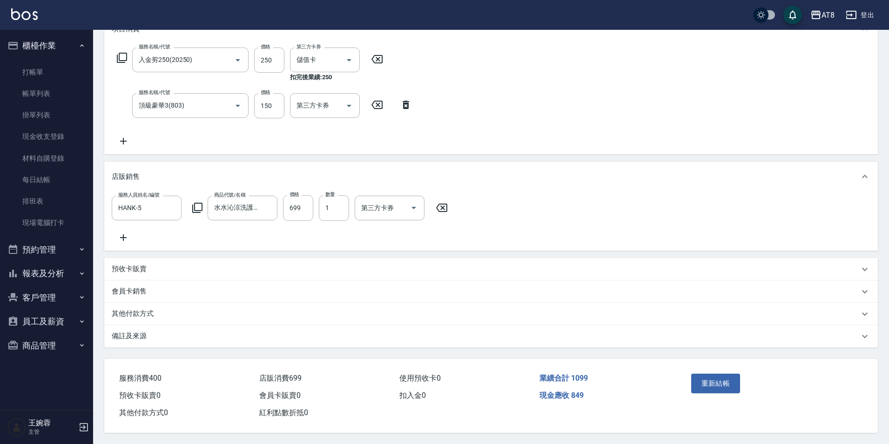
scroll to position [165, 0]
click at [696, 373] on button "重新結帳" at bounding box center [715, 383] width 49 height 20
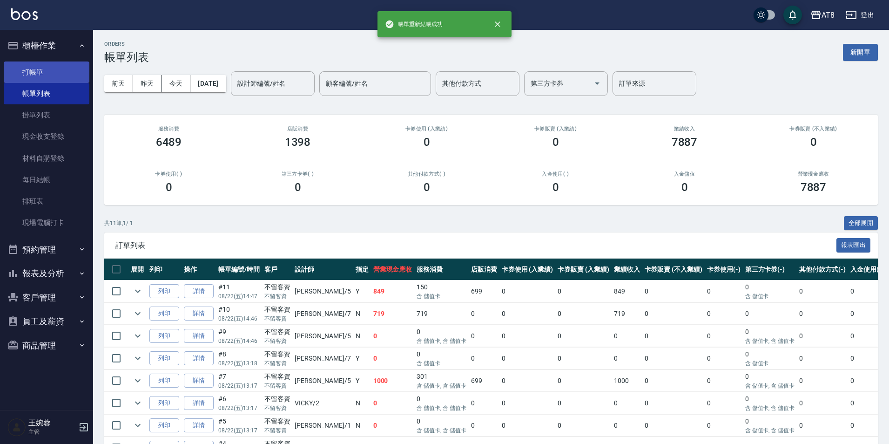
click at [21, 67] on link "打帳單" at bounding box center [47, 71] width 86 height 21
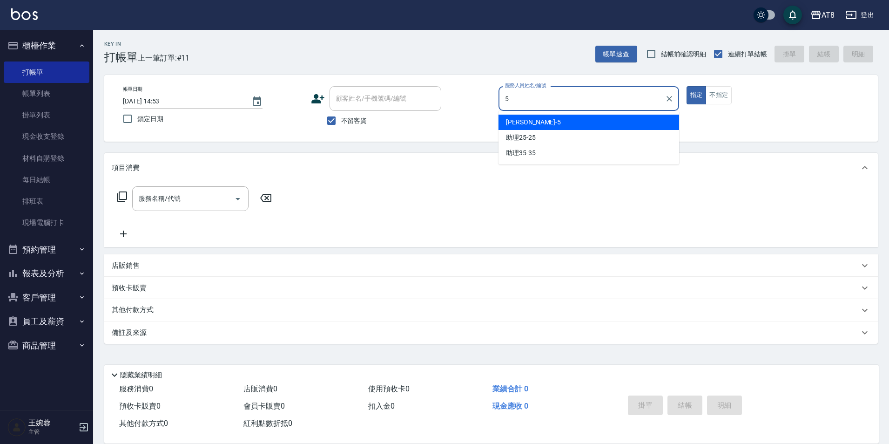
type input "HANK-5"
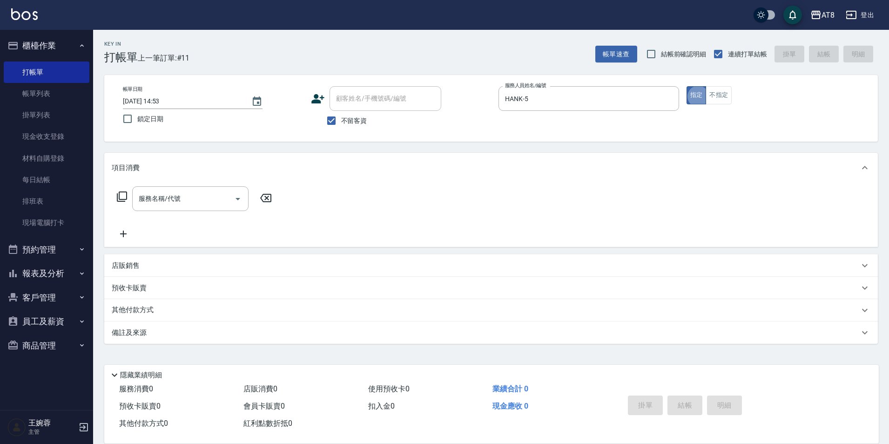
type button "true"
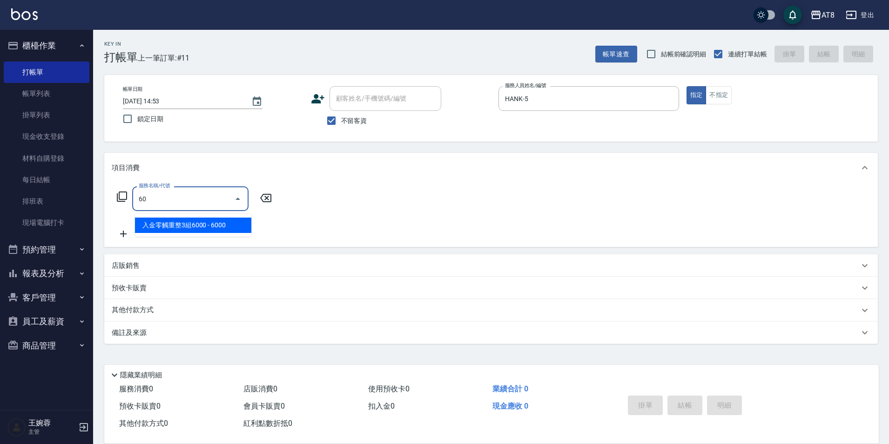
type input "6"
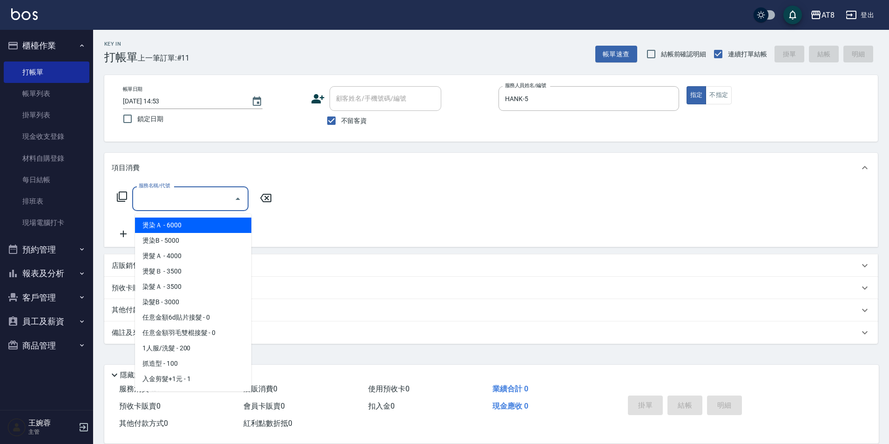
click at [379, 227] on div "服務名稱/代號 服務名稱/代號" at bounding box center [491, 215] width 774 height 64
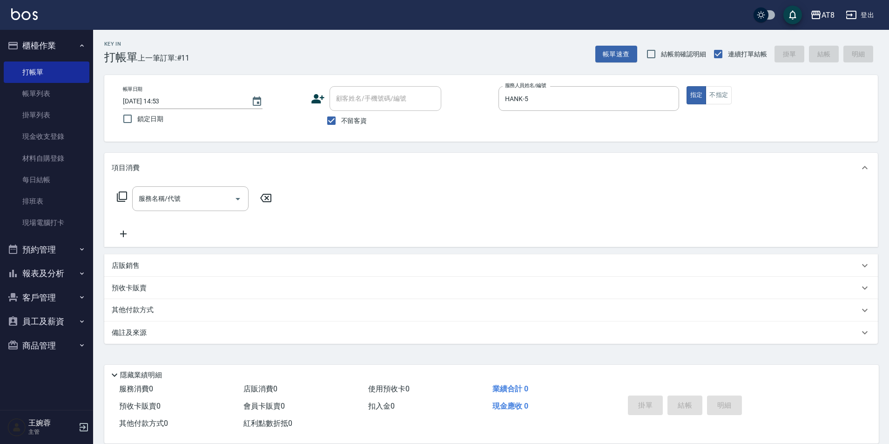
click at [124, 269] on p "店販銷售" at bounding box center [126, 266] width 28 height 10
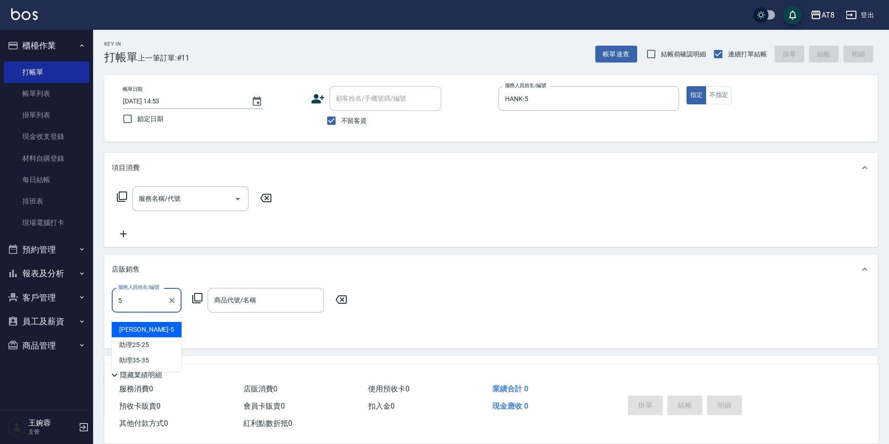
type input "HANK-5"
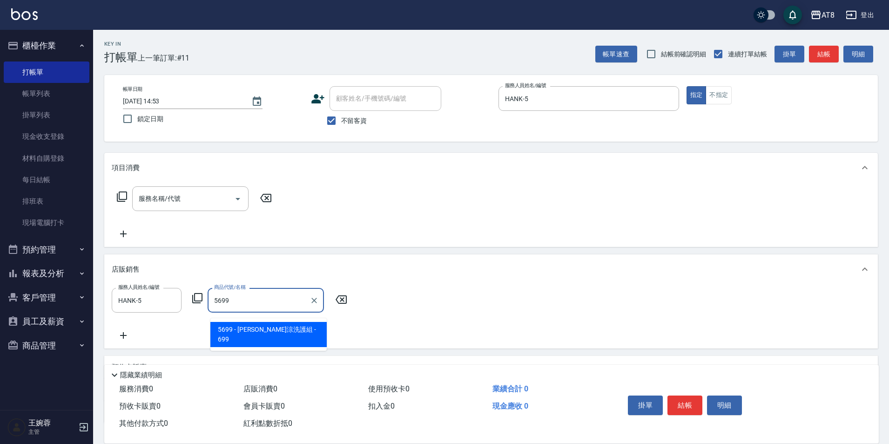
type input "水水沁涼洗護組"
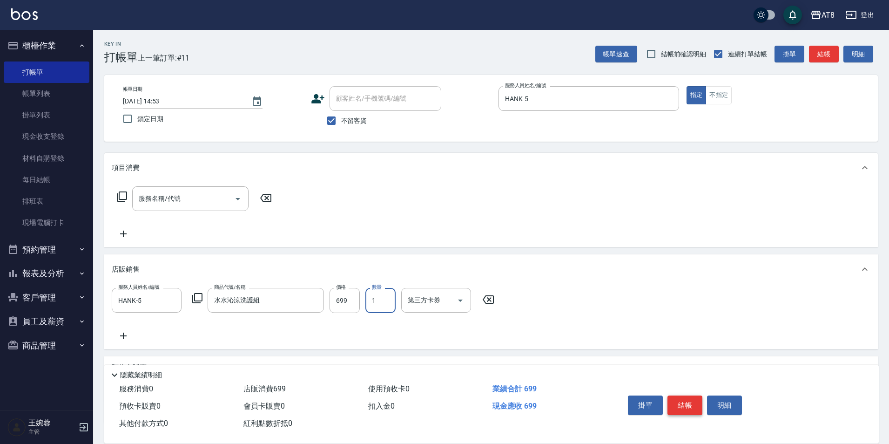
click at [686, 398] on button "結帳" at bounding box center [685, 405] width 35 height 20
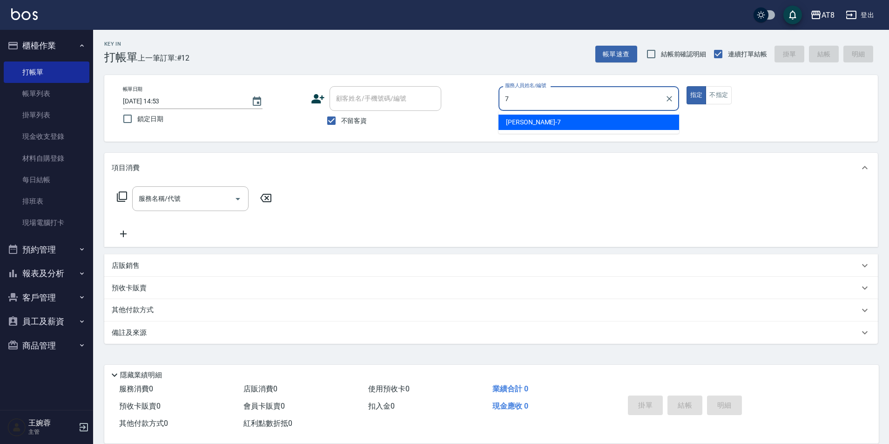
type input "[PERSON_NAME]-7"
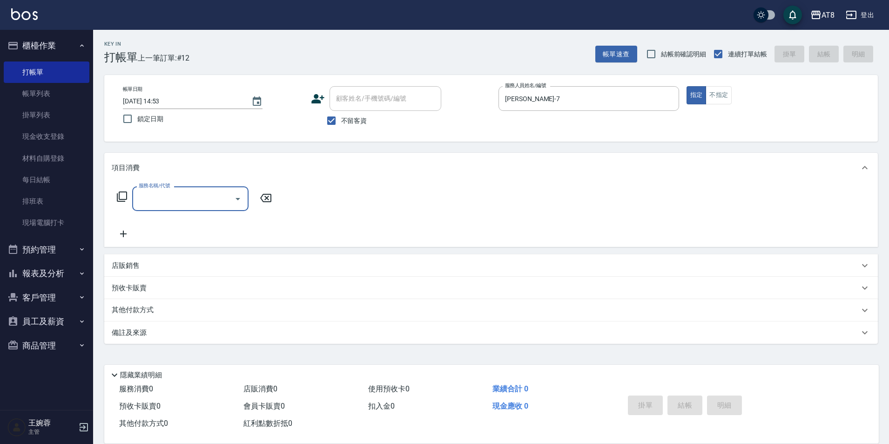
type input "7"
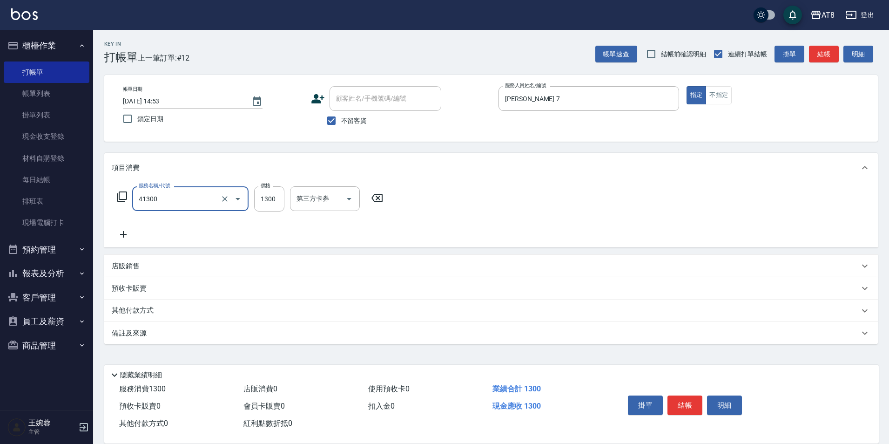
type input "染髮(41300)"
click at [700, 402] on button "結帳" at bounding box center [685, 405] width 35 height 20
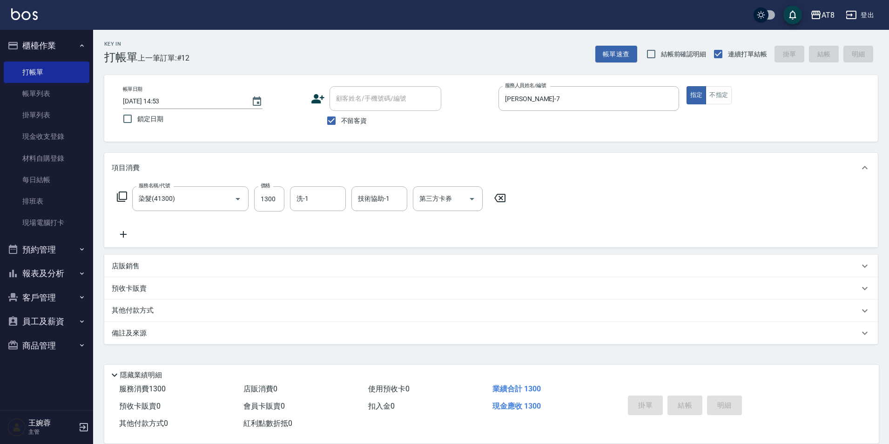
type input "2025/08/22 15:03"
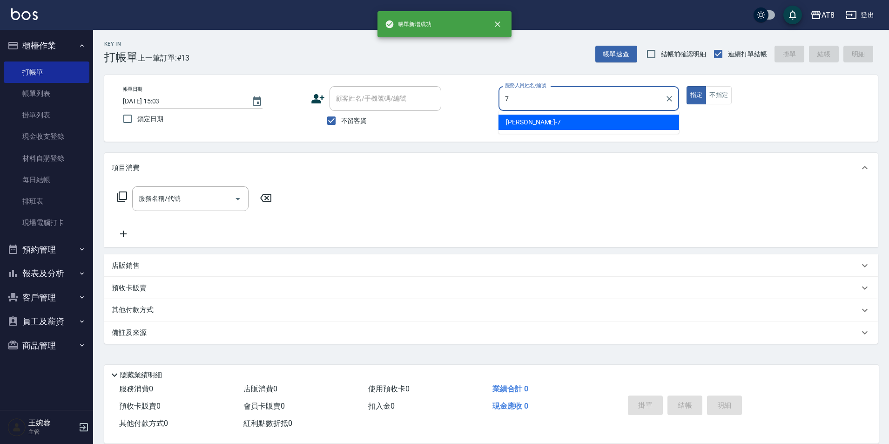
type input "[PERSON_NAME]-7"
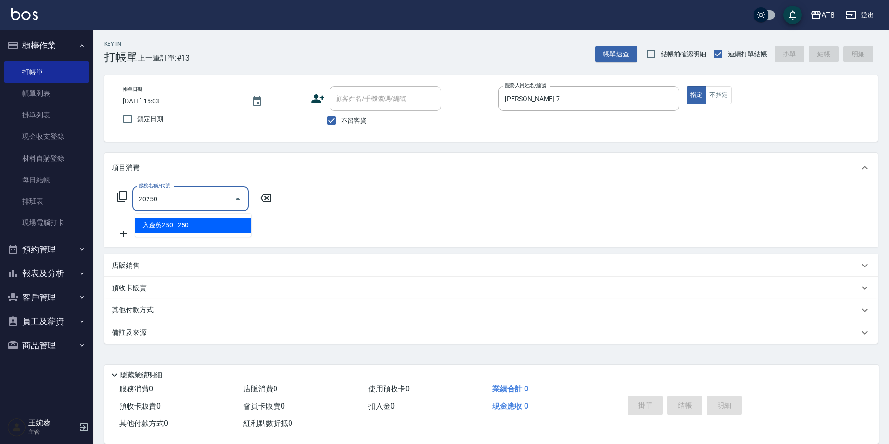
type input "入金剪250(20250)"
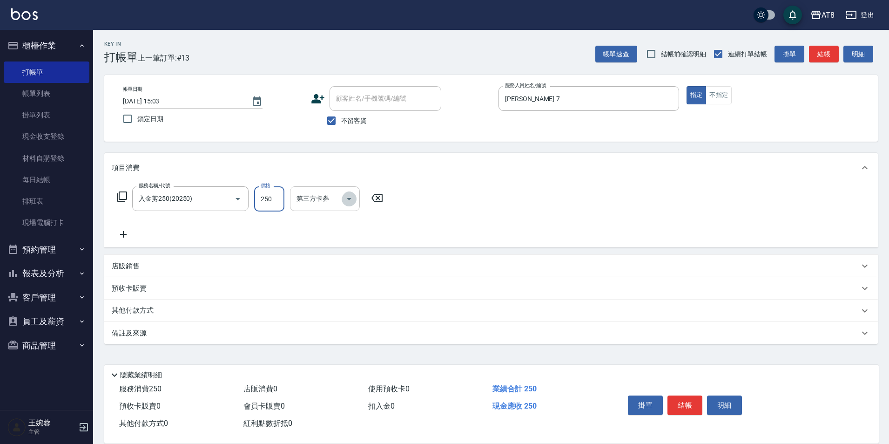
click at [355, 200] on icon "Open" at bounding box center [349, 198] width 11 height 11
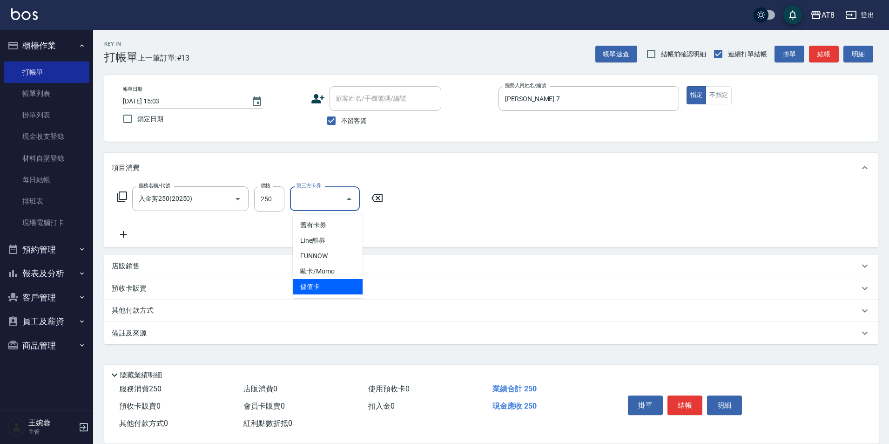
click at [343, 291] on span "儲值卡" at bounding box center [328, 286] width 70 height 15
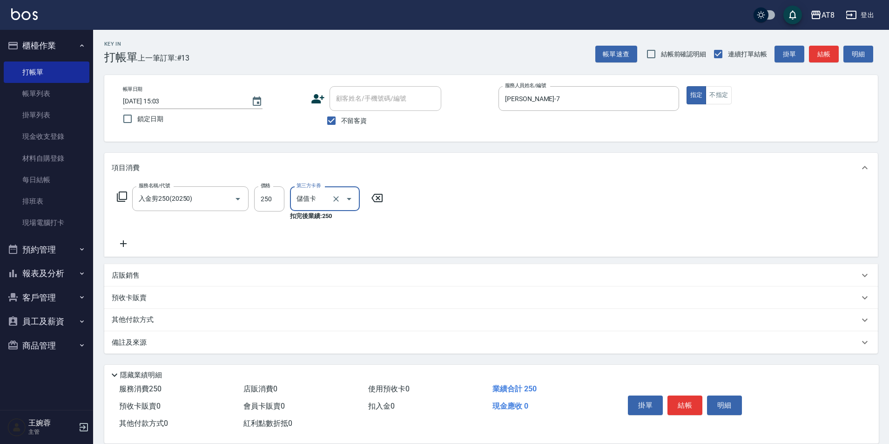
type input "儲值卡"
click at [692, 395] on button "結帳" at bounding box center [685, 405] width 35 height 20
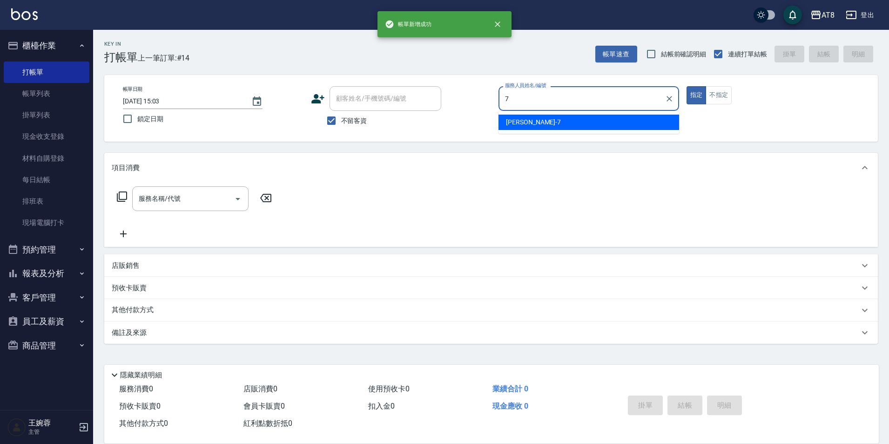
type input "[PERSON_NAME]-7"
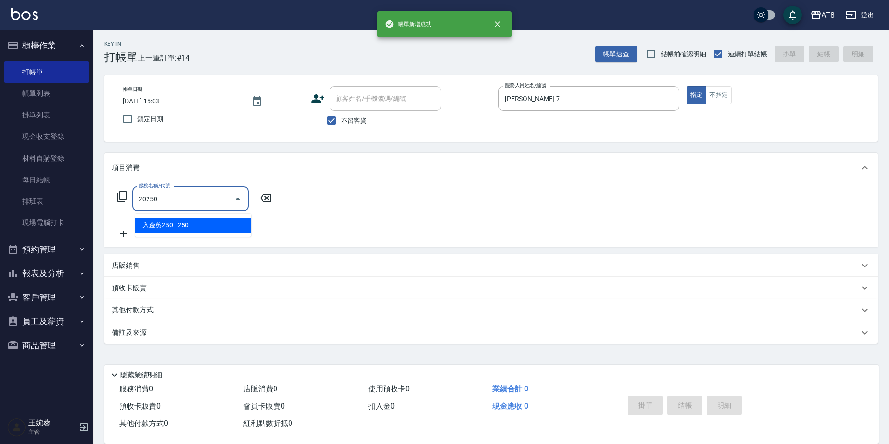
type input "入金剪250(20250)"
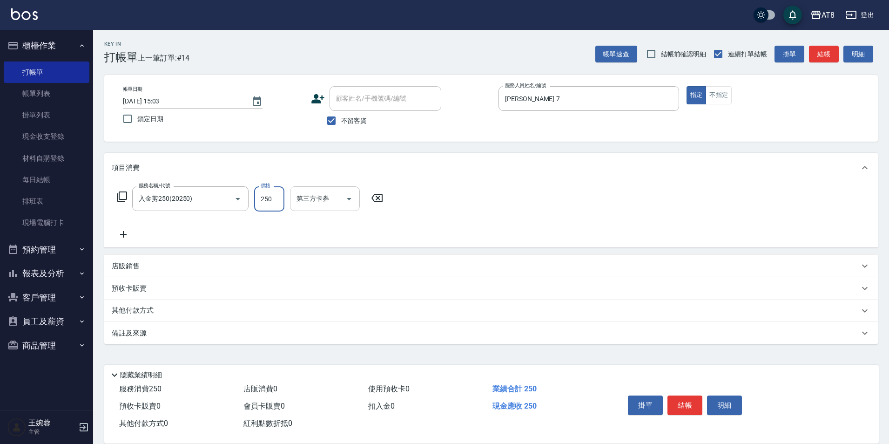
click at [344, 198] on icon "Open" at bounding box center [349, 198] width 11 height 11
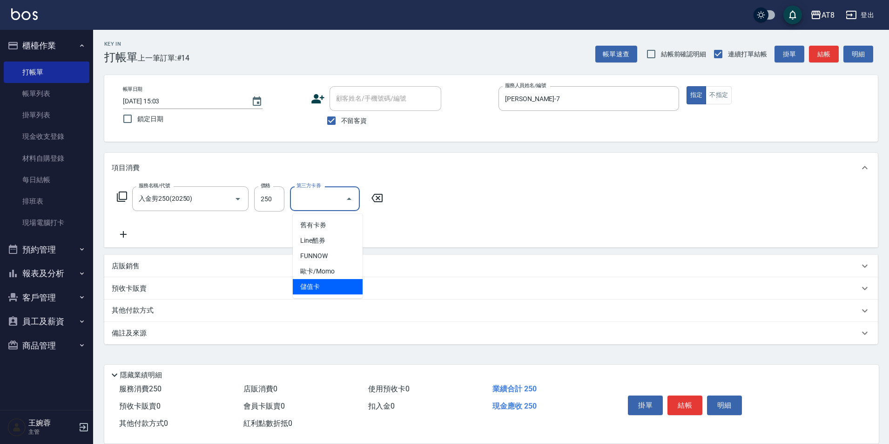
click at [335, 288] on span "儲值卡" at bounding box center [328, 286] width 70 height 15
type input "儲值卡"
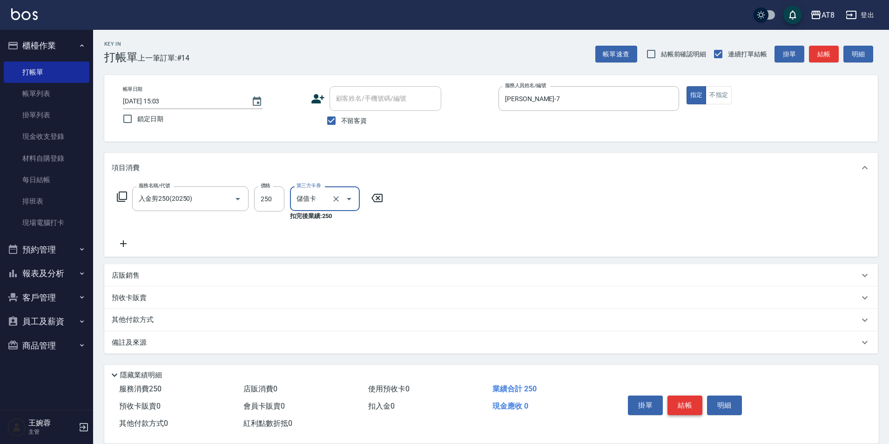
click at [696, 395] on button "結帳" at bounding box center [685, 405] width 35 height 20
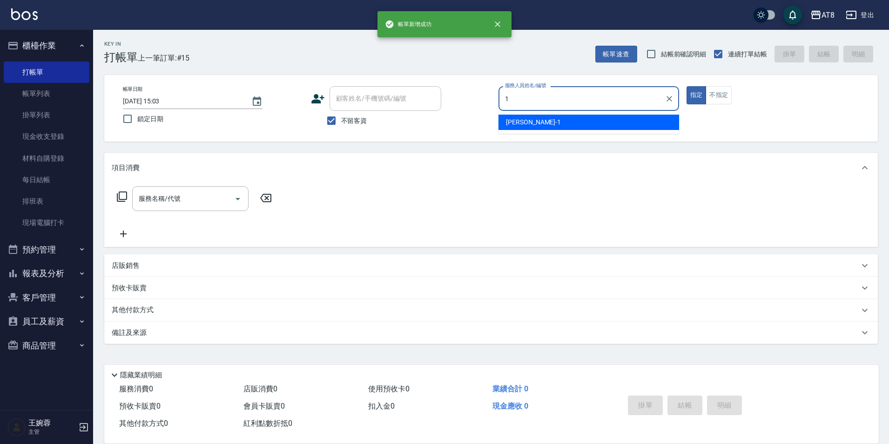
type input "YUKI-1"
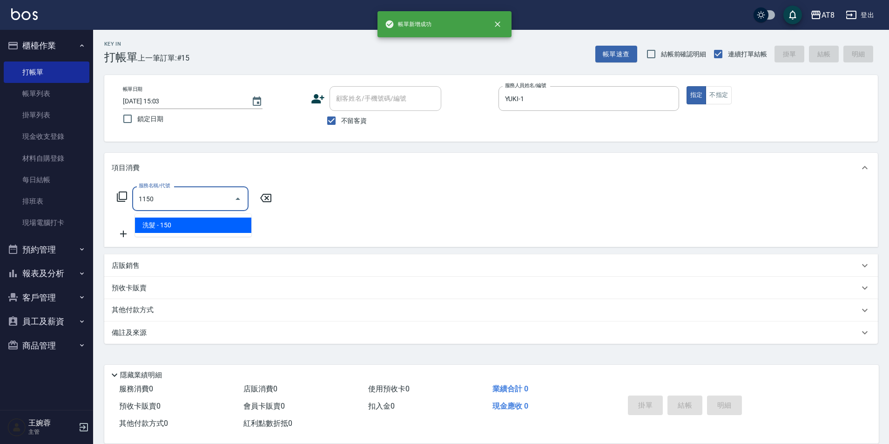
type input "洗髮(1150)"
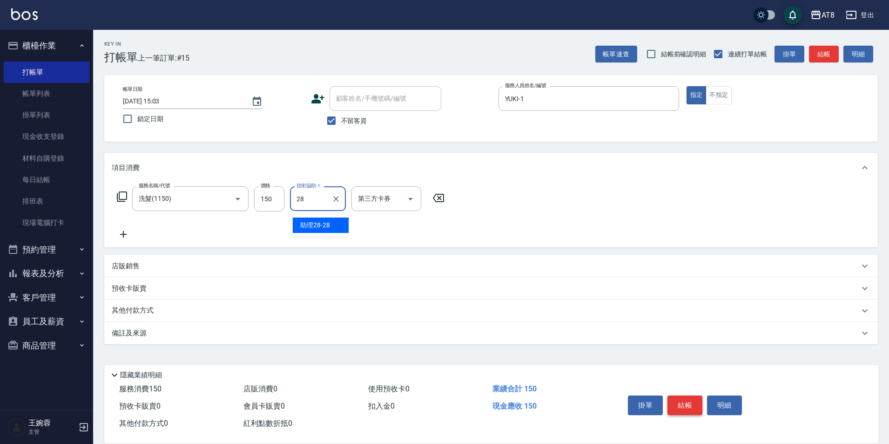
type input "助理28-28"
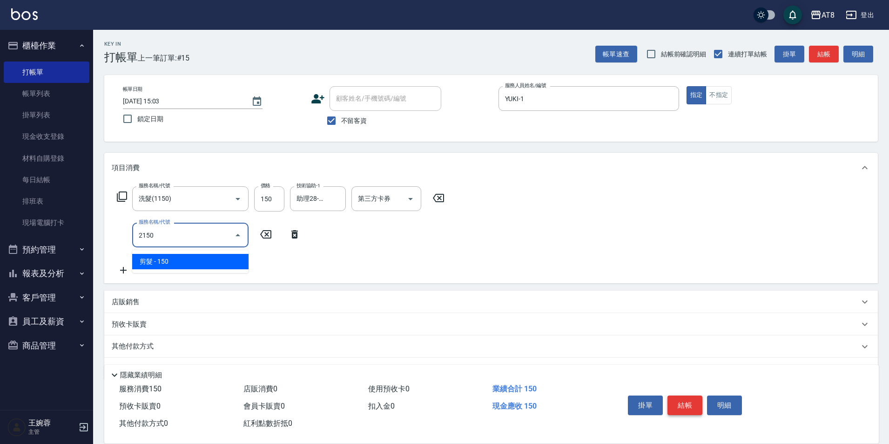
type input "剪髮(2150)"
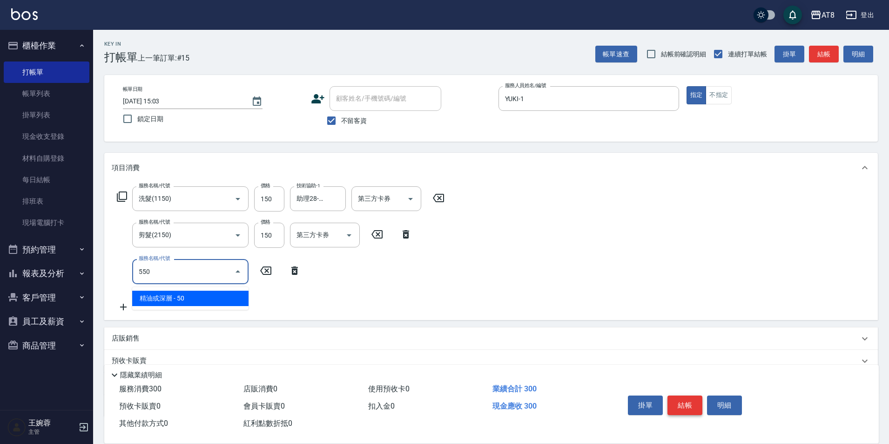
type input "精油或深層(550)"
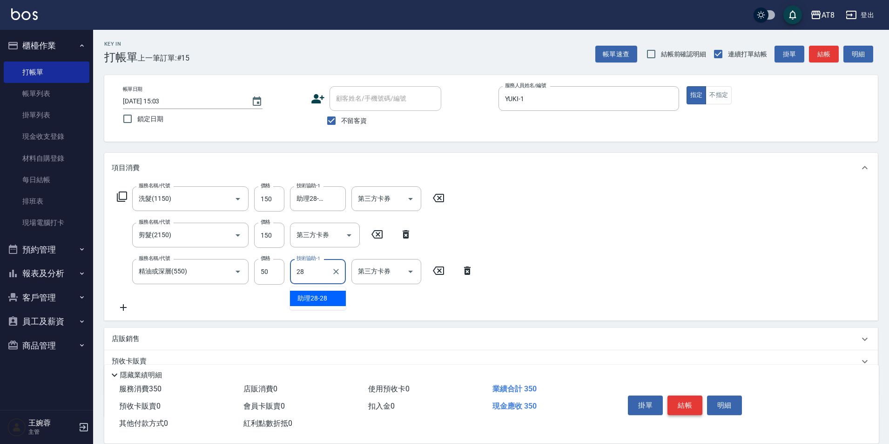
type input "助理28-28"
click at [696, 395] on button "結帳" at bounding box center [685, 405] width 35 height 20
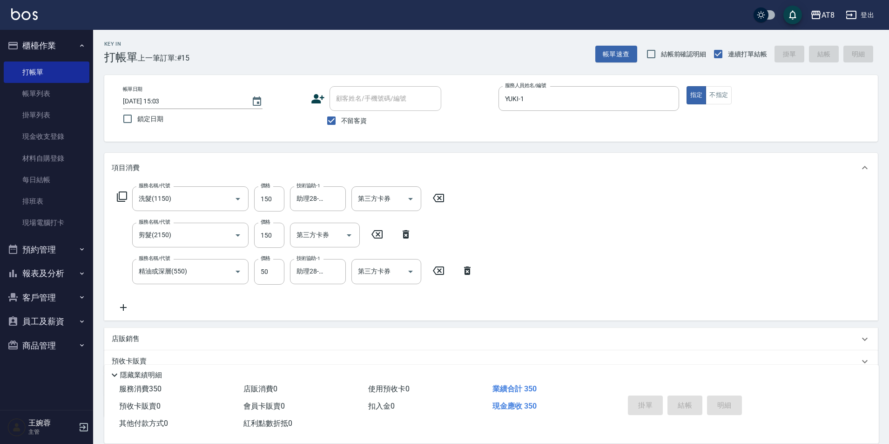
type input "2025/08/22 15:04"
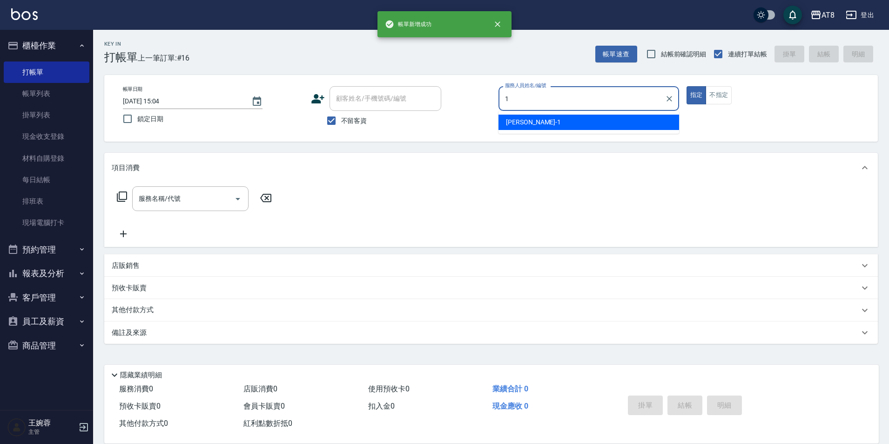
type input "YUKI-1"
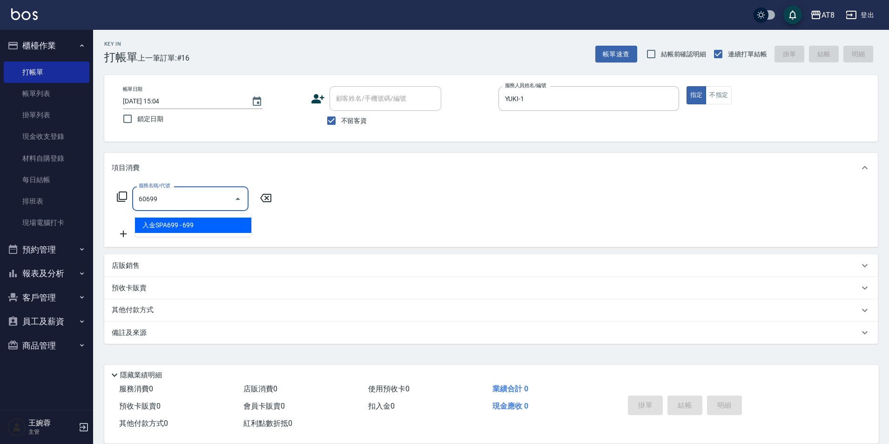
type input "60699"
type input "SPA699(6699)"
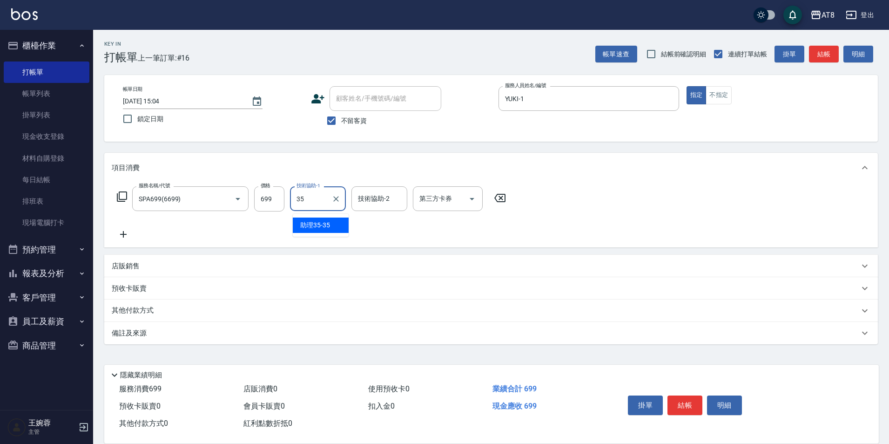
type input "助理35-35"
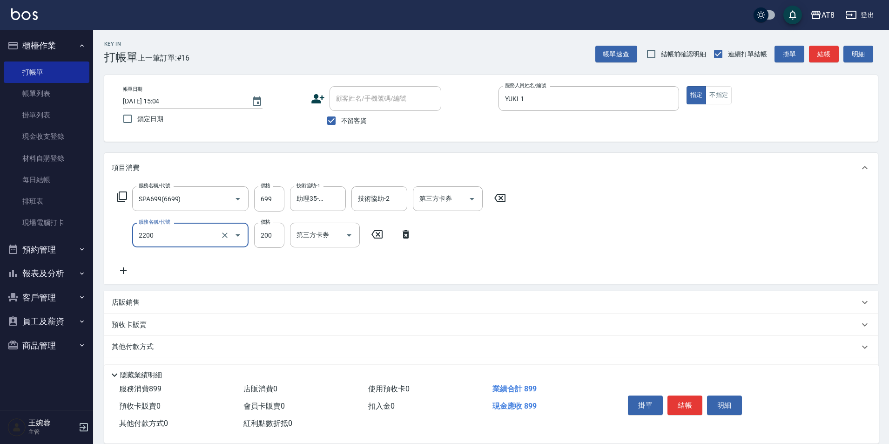
type input "剪髮(2200)"
click at [690, 403] on button "結帳" at bounding box center [685, 405] width 35 height 20
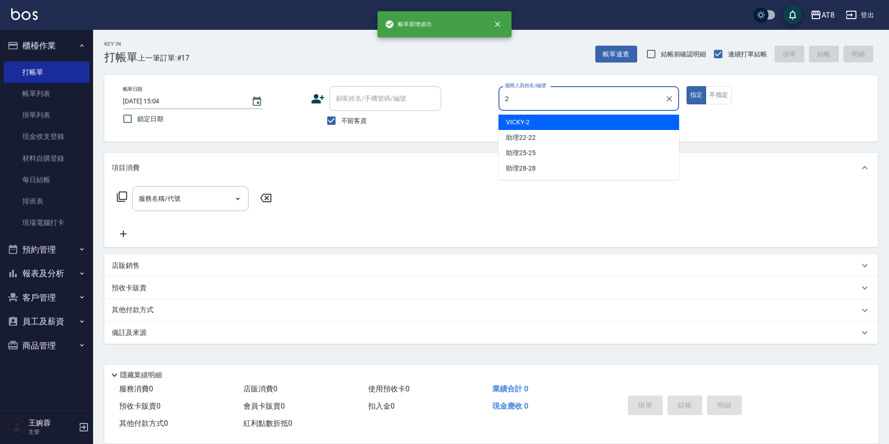
type input "VICKY-2"
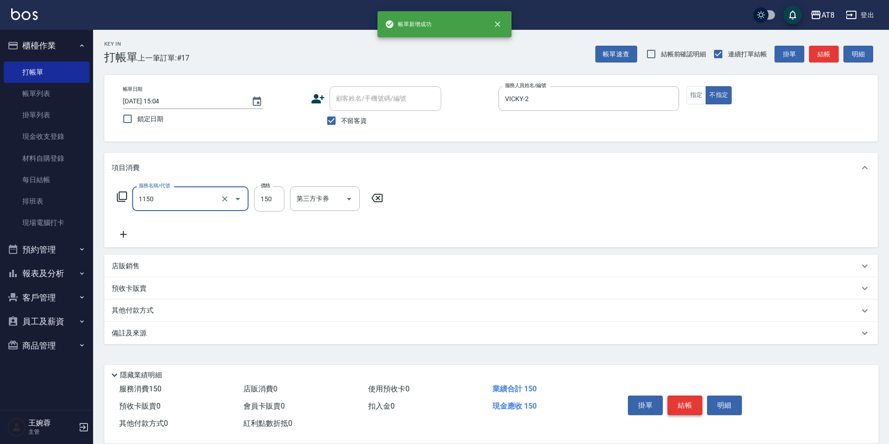
type input "洗髮(1150)"
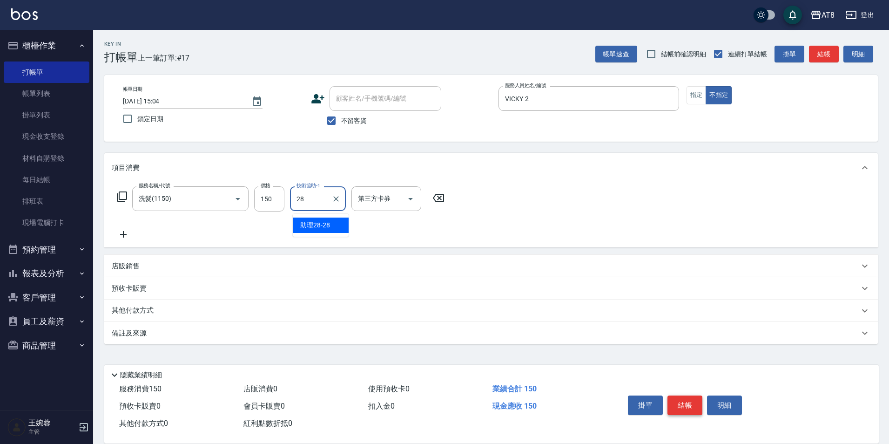
type input "助理28-28"
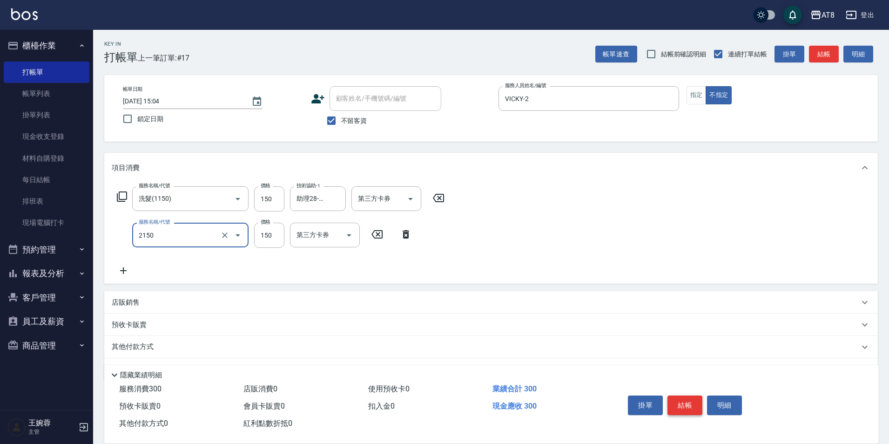
type input "剪髮(2150)"
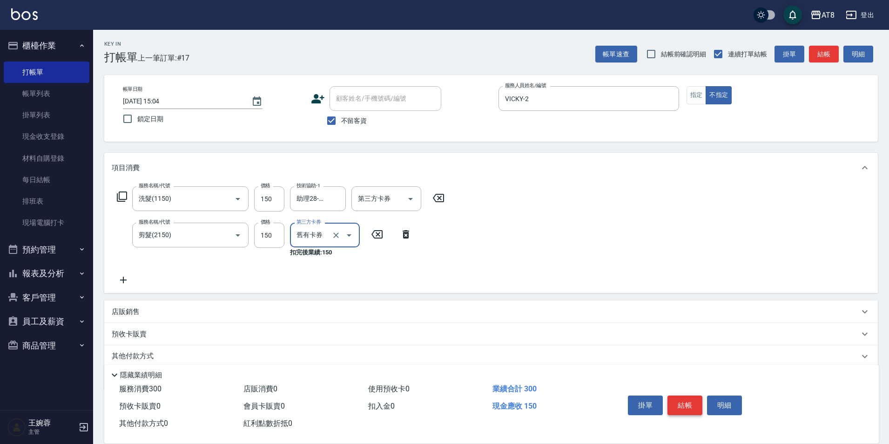
type input "舊有卡券"
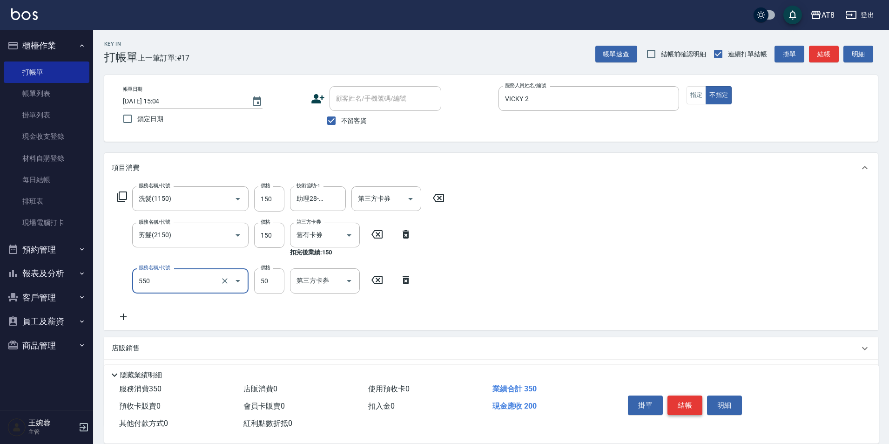
type input "精油或深層(550)"
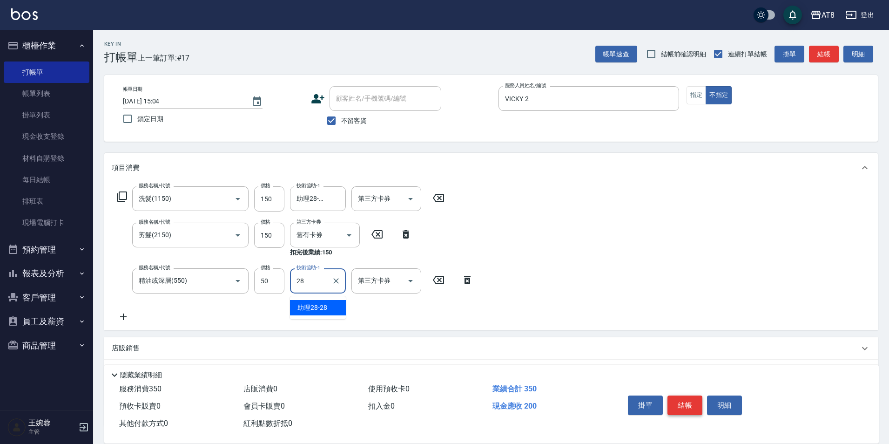
type input "助理28-28"
click at [333, 238] on icon "Clear" at bounding box center [336, 235] width 6 height 6
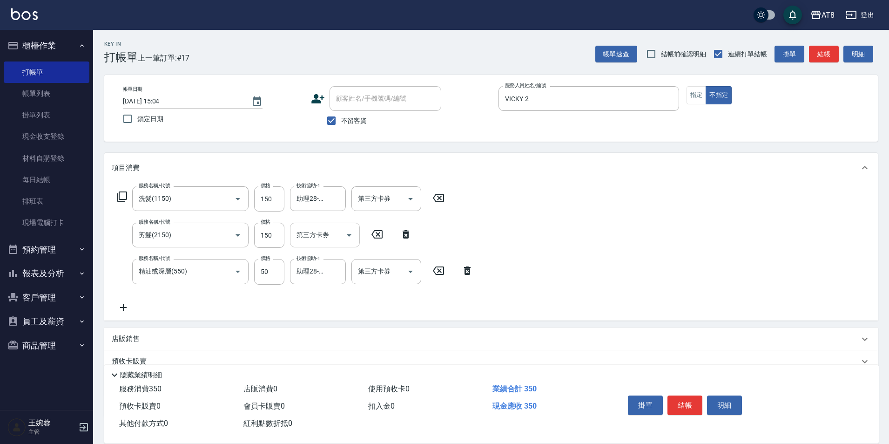
click at [495, 240] on div "服務名稱/代號 洗髮(1150) 服務名稱/代號 價格 150 價格 技術協助-1 助理28-28 技術協助-1 第三方卡券 第三方卡券 服務名稱/代號 剪髮…" at bounding box center [491, 251] width 774 height 137
click at [681, 399] on button "結帳" at bounding box center [685, 405] width 35 height 20
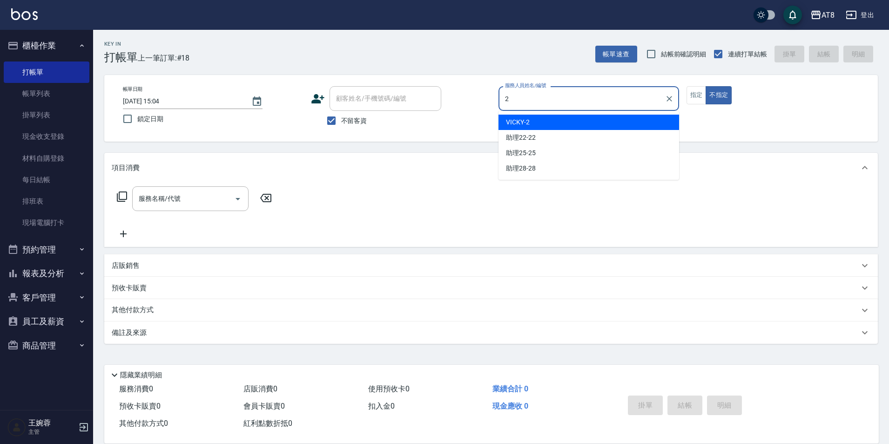
type input "VICKY-2"
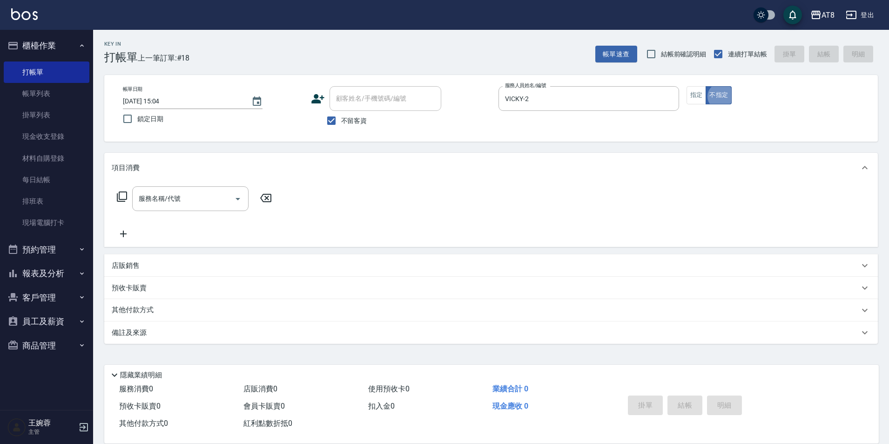
type button "false"
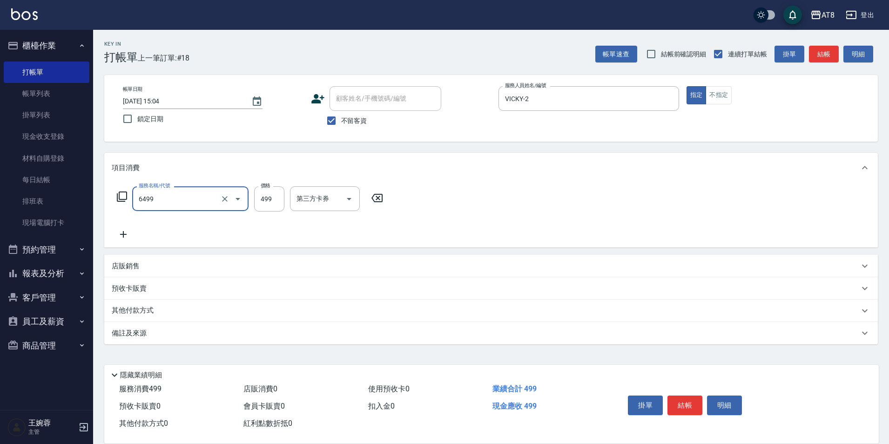
type input "SPA499(6499)"
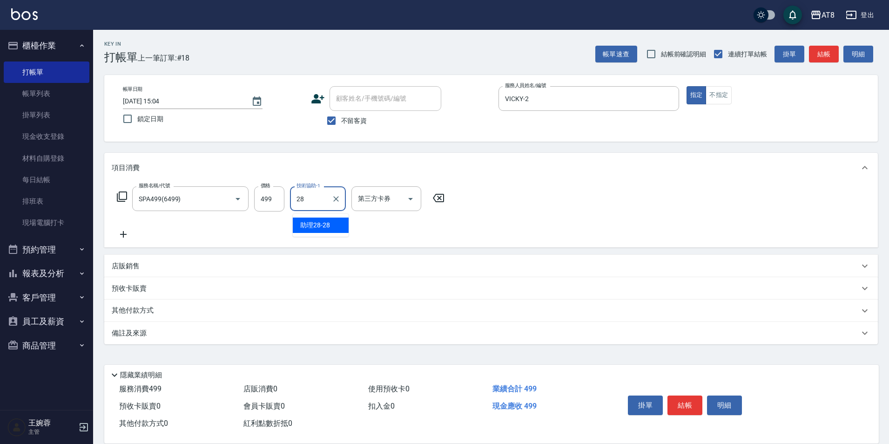
type input "助理28-28"
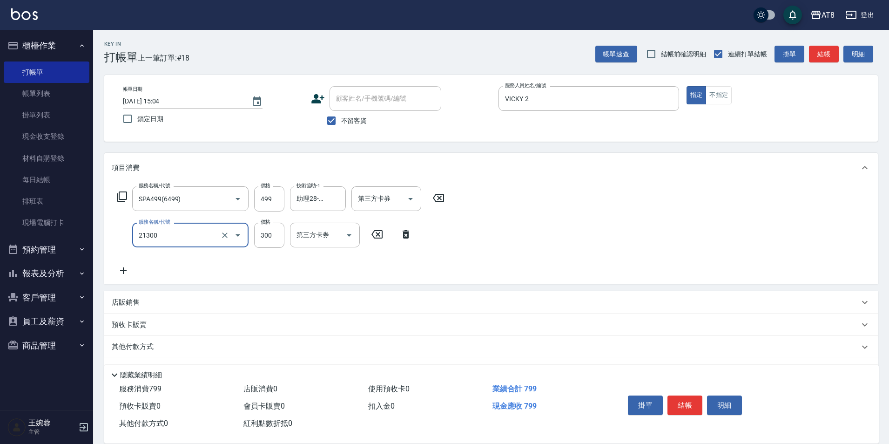
type input "剪髮(21300)"
click at [682, 399] on button "結帳" at bounding box center [685, 405] width 35 height 20
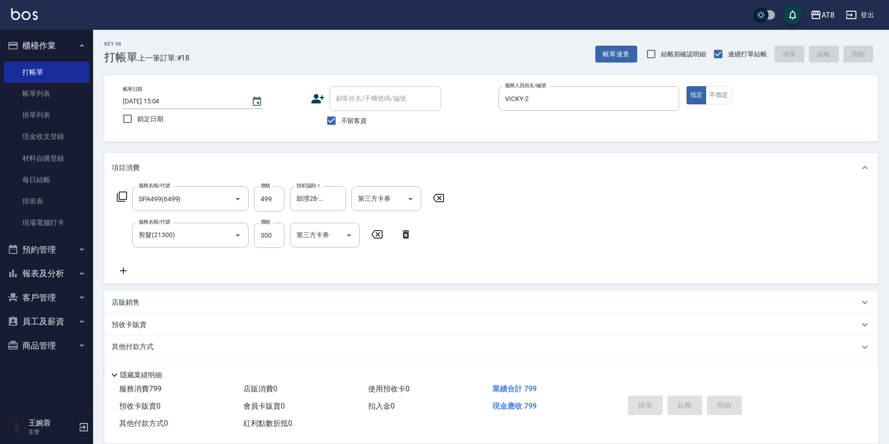
type input "2025/08/22 15:05"
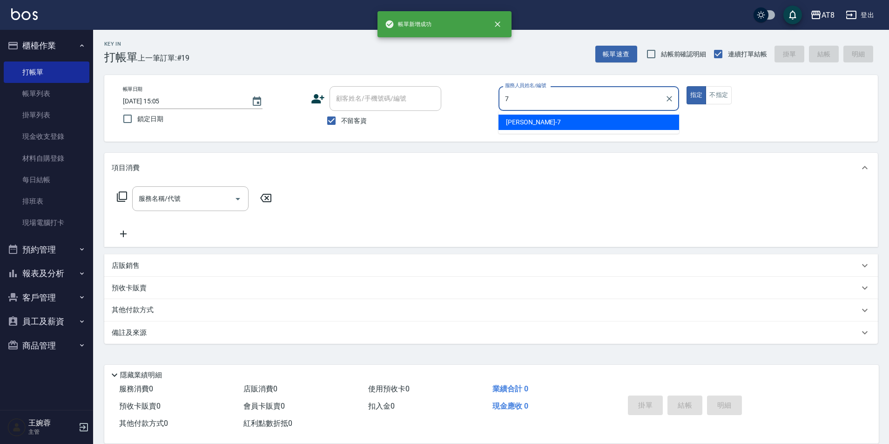
type input "[PERSON_NAME]-7"
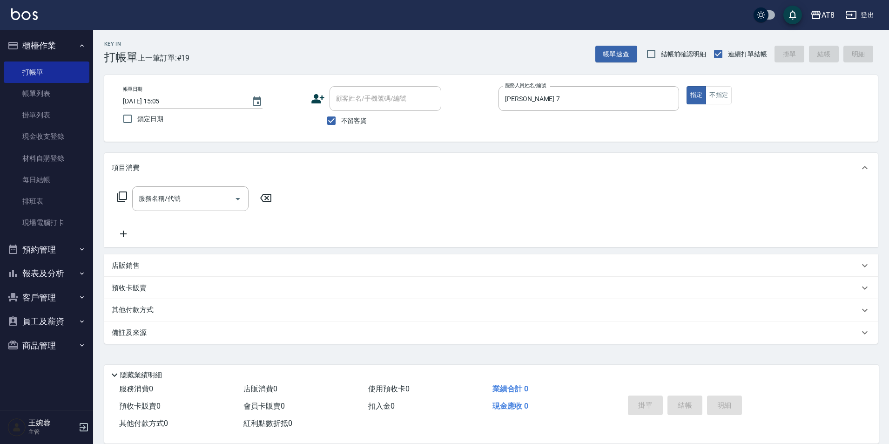
click at [121, 269] on p "店販銷售" at bounding box center [126, 266] width 28 height 10
type input "[PERSON_NAME]-7"
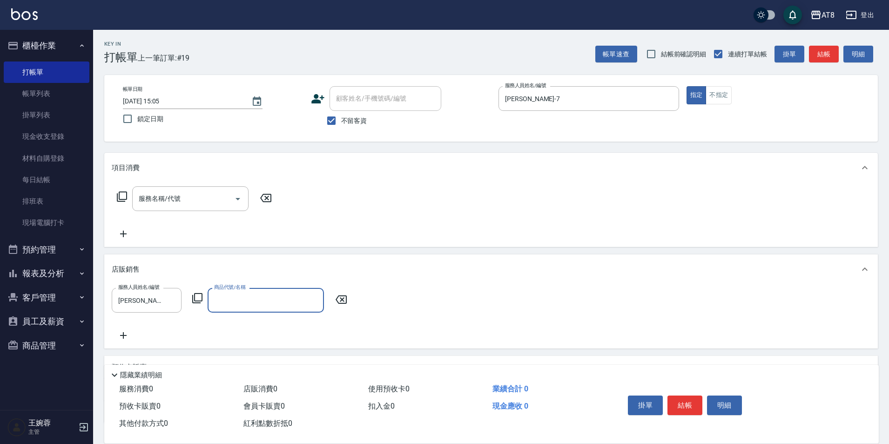
click at [199, 304] on icon at bounding box center [197, 297] width 11 height 11
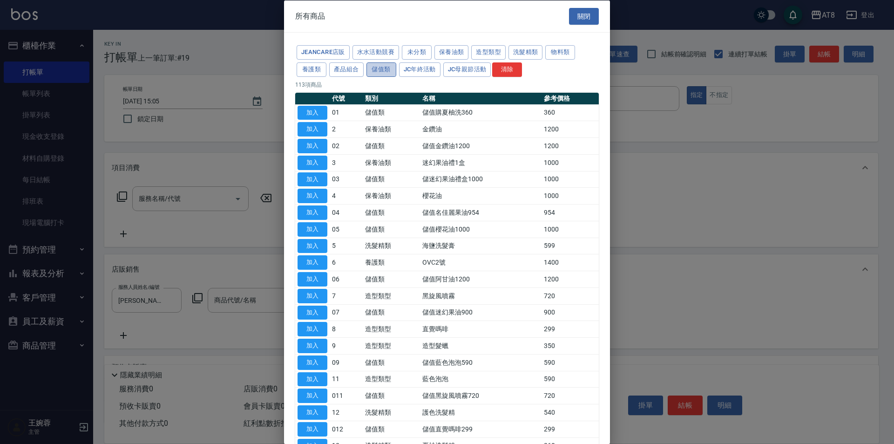
click at [396, 68] on button "儲值類" at bounding box center [381, 69] width 30 height 14
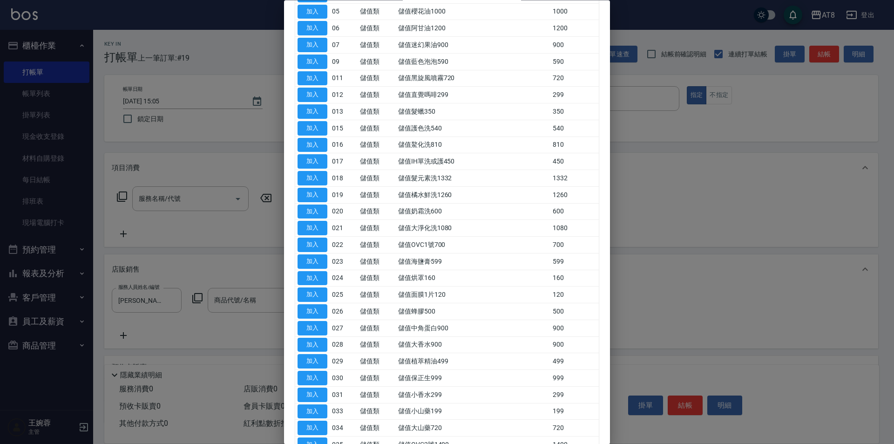
scroll to position [172, 0]
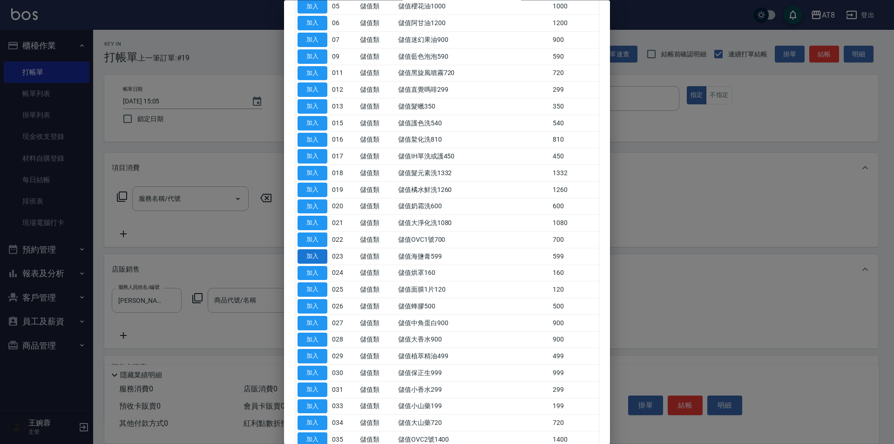
click at [315, 264] on button "加入" at bounding box center [312, 256] width 30 height 14
type input "儲值海鹽膏599"
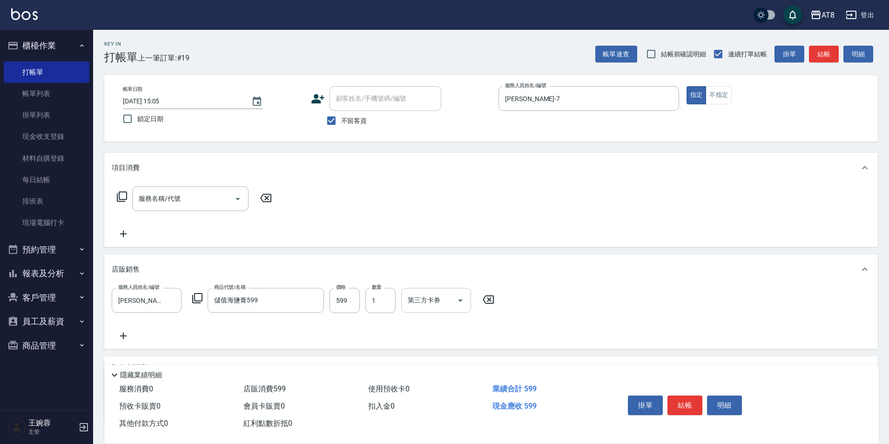
click at [463, 306] on icon "Open" at bounding box center [460, 300] width 11 height 11
click at [450, 391] on span "儲值卡" at bounding box center [439, 390] width 70 height 15
type input "儲值卡"
click at [694, 396] on button "結帳" at bounding box center [685, 405] width 35 height 20
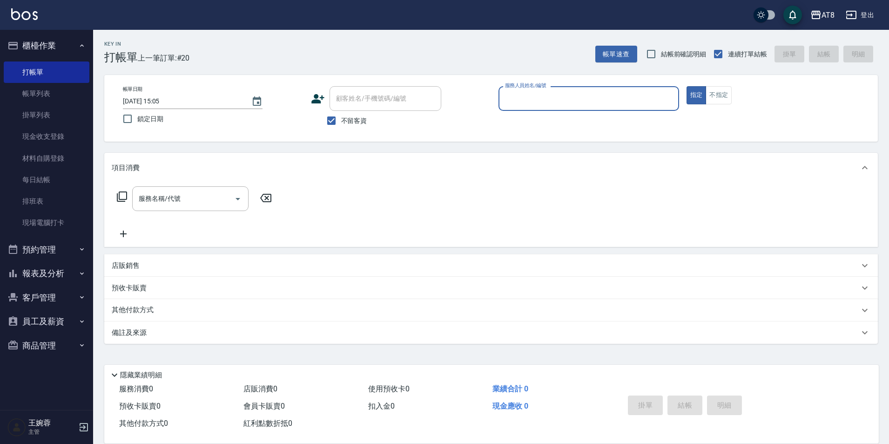
click at [868, 19] on button "登出" at bounding box center [860, 15] width 36 height 17
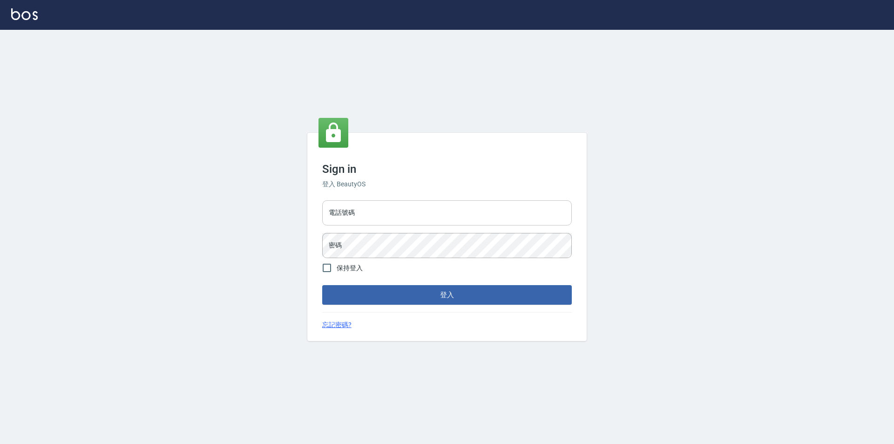
drag, startPoint x: 0, startPoint y: 0, endPoint x: 453, endPoint y: 215, distance: 501.3
click at [453, 215] on input "電話號碼" at bounding box center [447, 212] width 250 height 25
type input "0425151178"
click at [322, 285] on button "登入" at bounding box center [447, 295] width 250 height 20
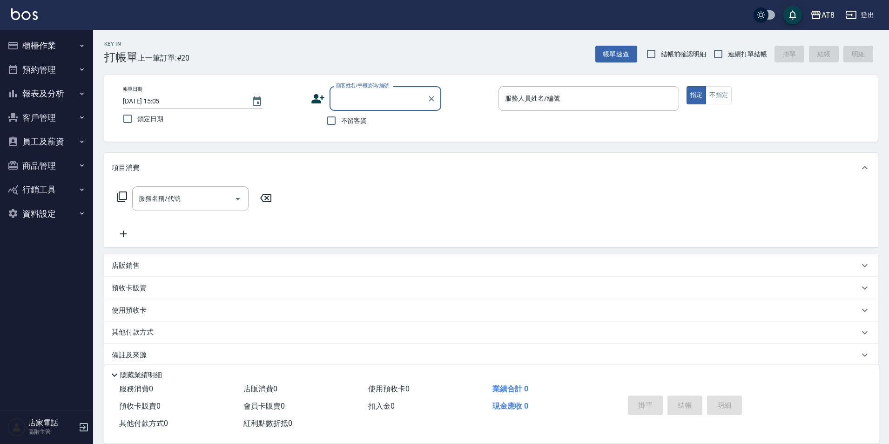
click at [49, 206] on button "資料設定" at bounding box center [47, 214] width 86 height 24
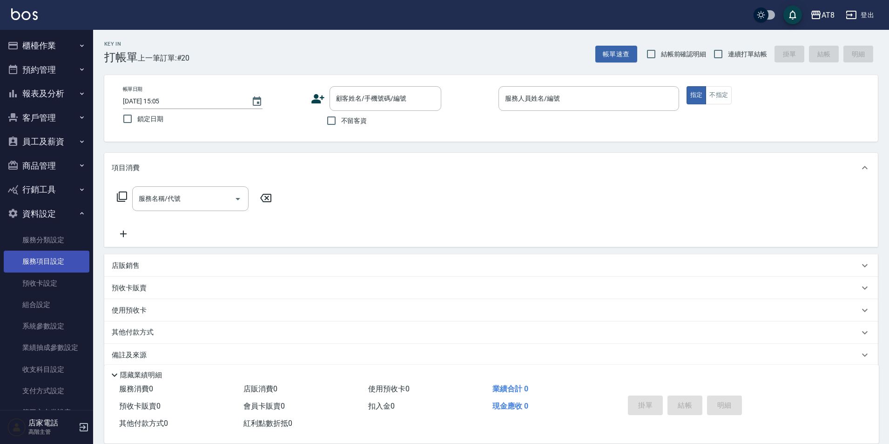
click at [49, 261] on link "服務項目設定" at bounding box center [47, 260] width 86 height 21
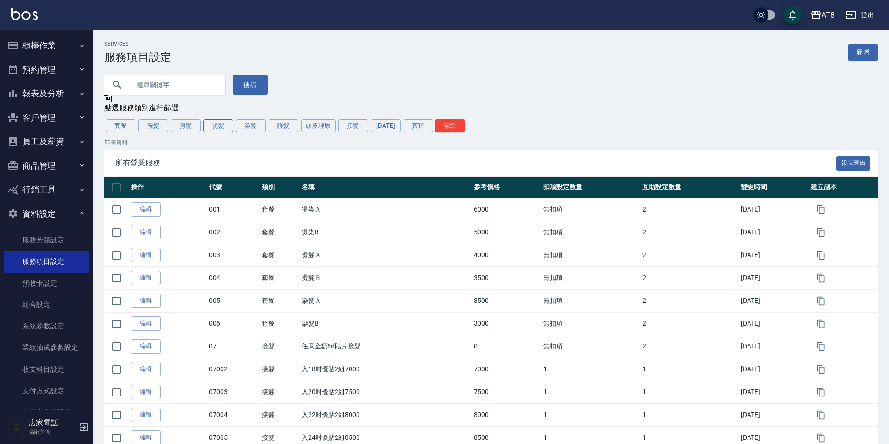
click at [218, 132] on button "燙髮" at bounding box center [218, 125] width 30 height 13
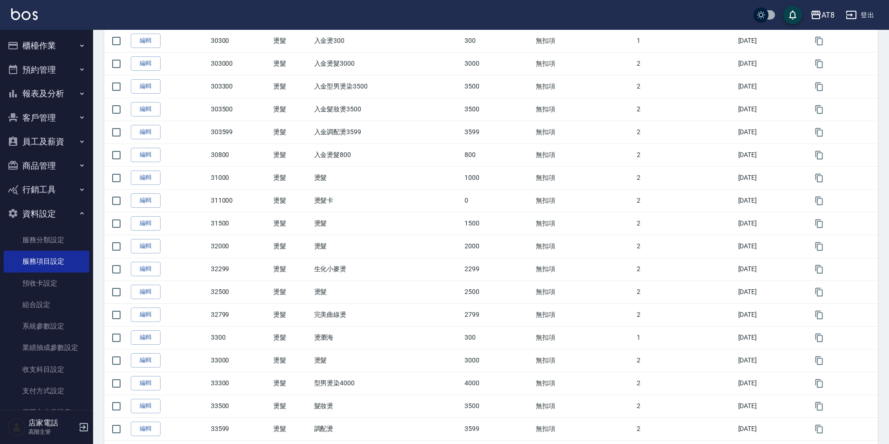
scroll to position [299, 0]
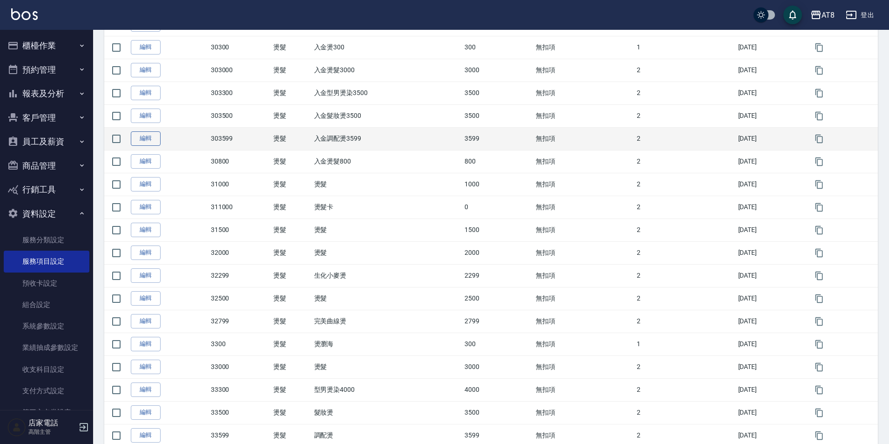
click at [150, 146] on link "編輯" at bounding box center [146, 138] width 30 height 14
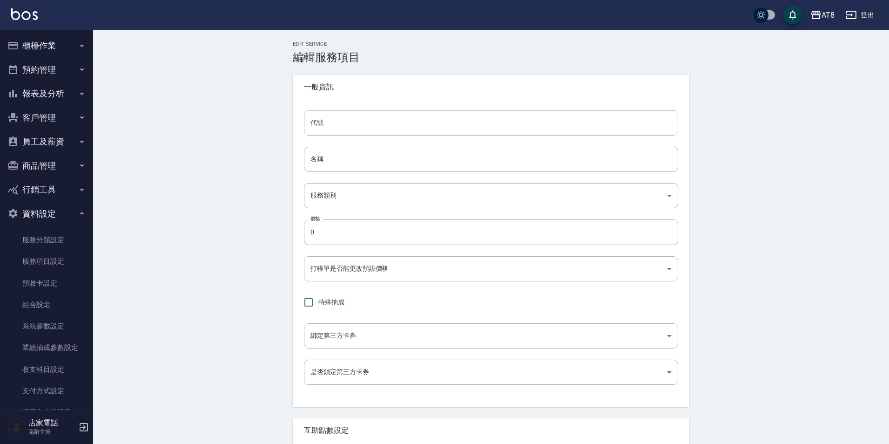
type input "303599"
type input "入金調配燙3599"
type input "08a96649-f37b-420c-9cd0-47175c68bc4c"
type input "3599"
type input "FALSE"
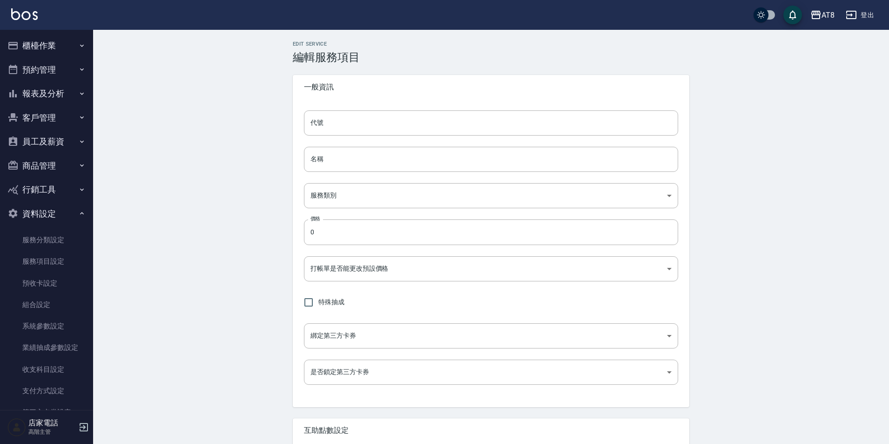
type input "none"
type input "UNSET"
type input "onSalary"
type input "洗"
type input "1"
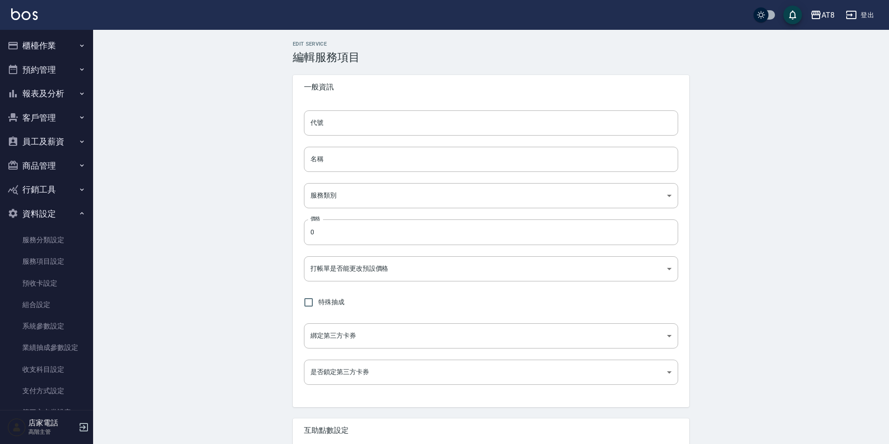
type input "點數"
click at [324, 163] on input "入金調配燙3599" at bounding box center [491, 159] width 374 height 25
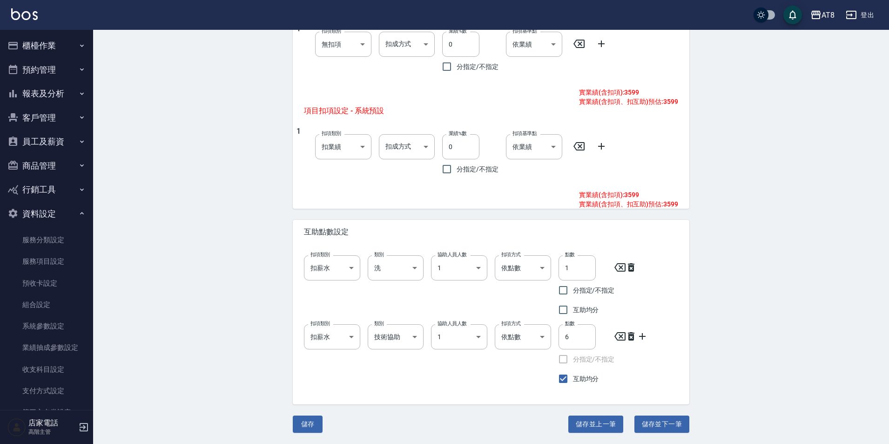
scroll to position [441, 0]
type input "入金ovc調配燙3599"
click at [302, 430] on button "儲存" at bounding box center [308, 423] width 30 height 17
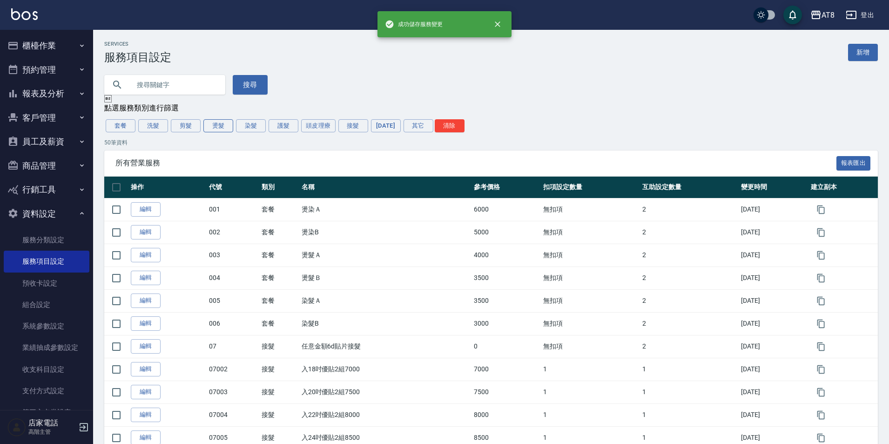
click at [223, 132] on button "燙髮" at bounding box center [218, 125] width 30 height 13
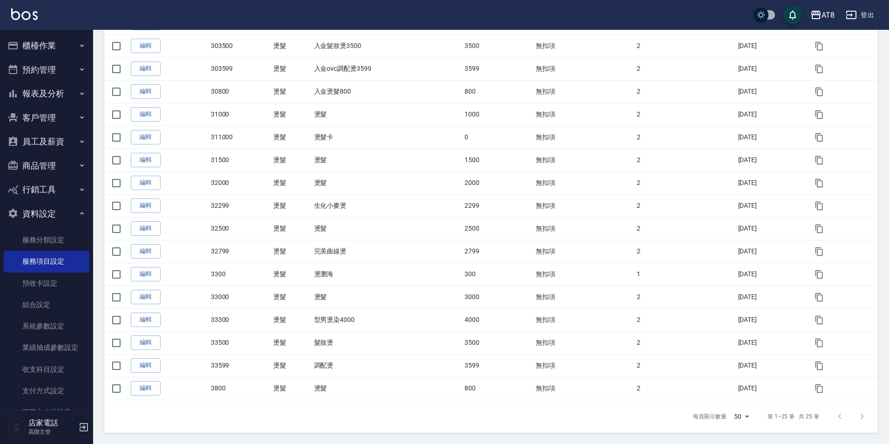
scroll to position [438, 0]
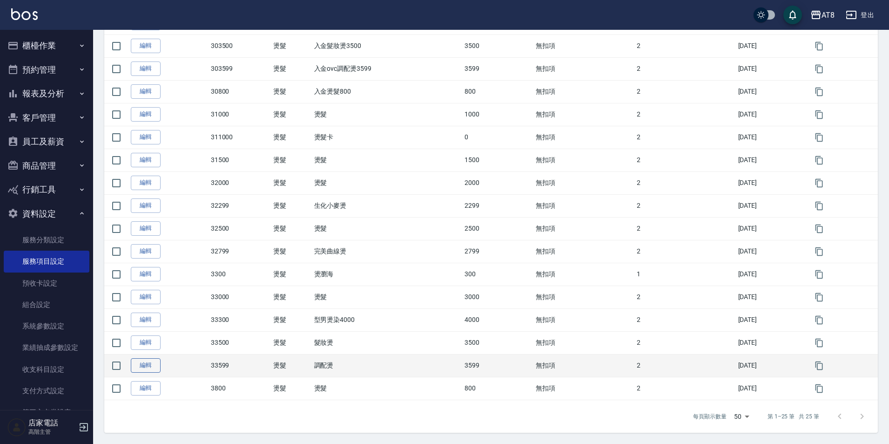
click at [146, 368] on link "編輯" at bounding box center [146, 365] width 30 height 14
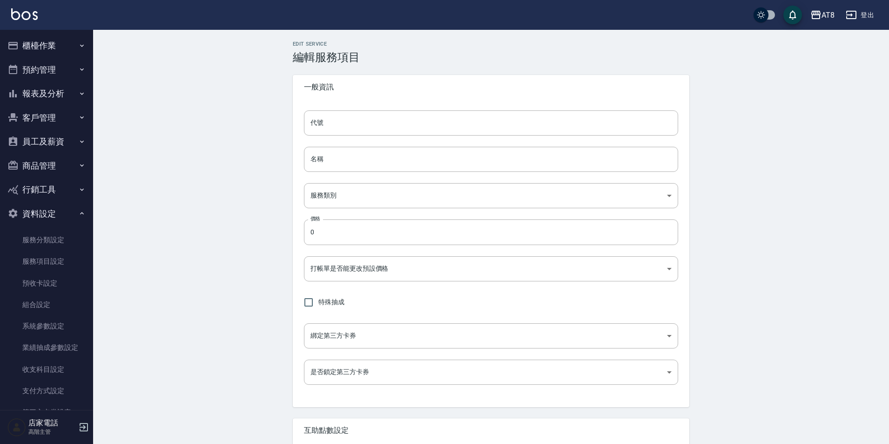
type input "33599"
type input "調配燙"
type input "08a96649-f37b-420c-9cd0-47175c68bc4c"
type input "3599"
type input "FALSE"
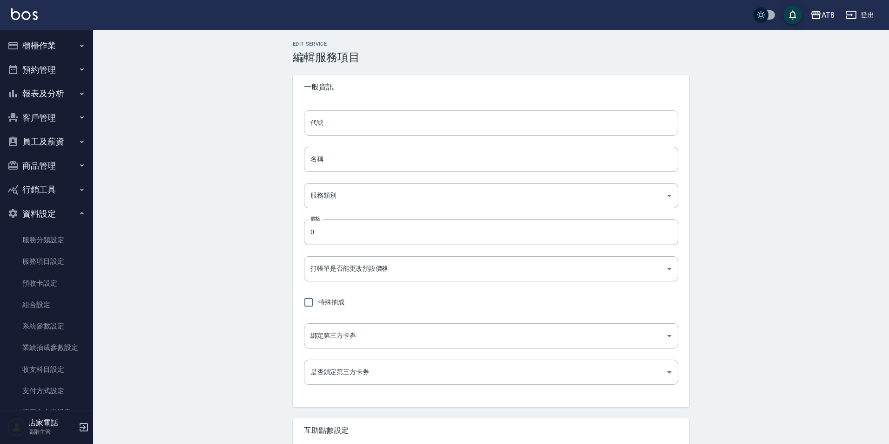
type input "none"
type input "UNSET"
type input "onSalary"
type input "洗"
type input "1"
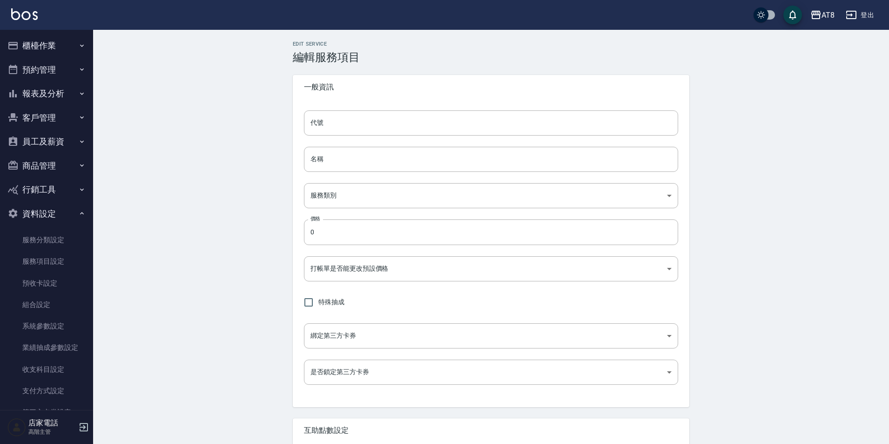
type input "點數"
click at [310, 162] on input "調配燙" at bounding box center [491, 159] width 374 height 25
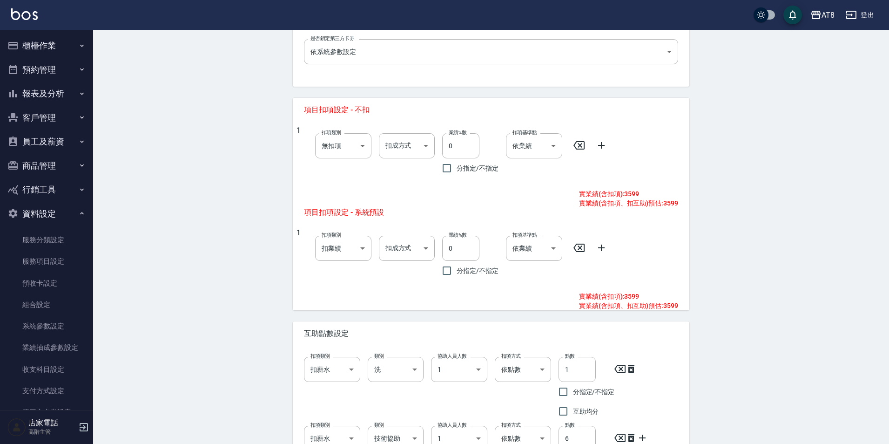
scroll to position [441, 0]
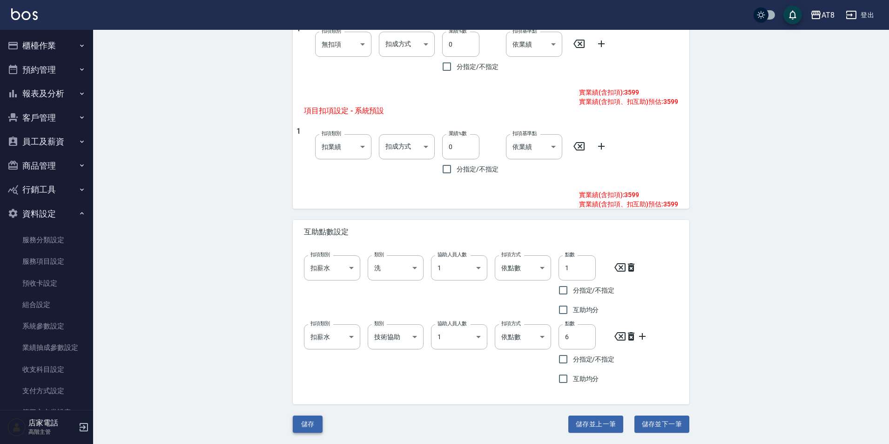
type input "ovc調配燙"
click at [309, 425] on button "儲存" at bounding box center [308, 423] width 30 height 17
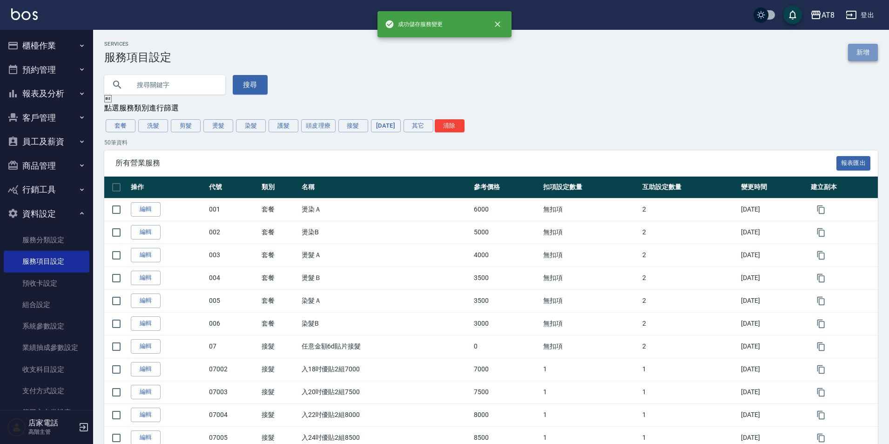
click at [853, 49] on link "新增" at bounding box center [863, 52] width 30 height 17
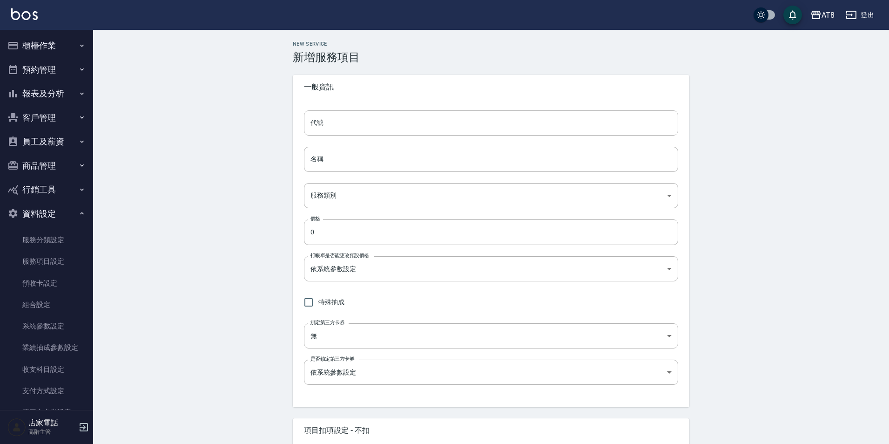
click at [857, 14] on icon "button" at bounding box center [851, 14] width 11 height 11
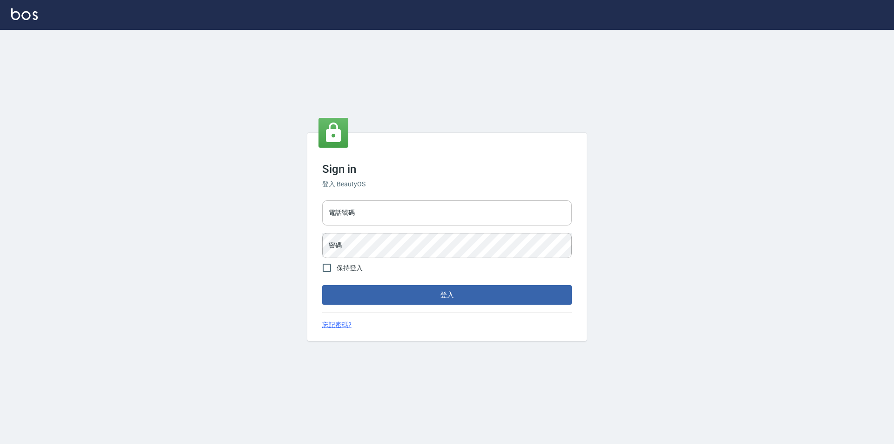
drag, startPoint x: 0, startPoint y: 0, endPoint x: 398, endPoint y: 210, distance: 450.3
click at [398, 210] on input "電話號碼" at bounding box center [447, 212] width 250 height 25
type input "0989315080"
click at [331, 269] on input "保持登入" at bounding box center [327, 268] width 20 height 20
checkbox input "true"
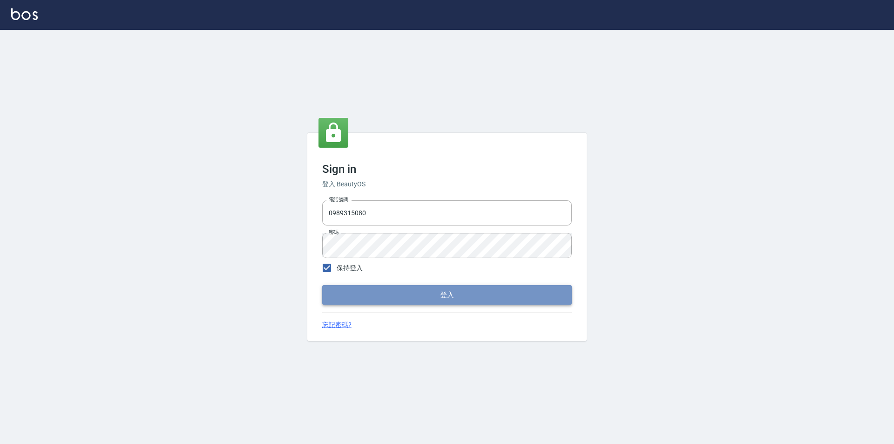
click at [357, 304] on button "登入" at bounding box center [447, 295] width 250 height 20
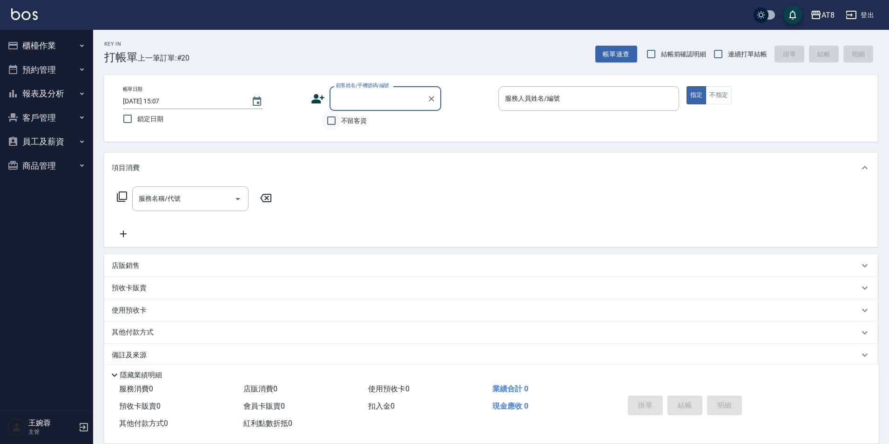
click at [330, 117] on input "不留客資" at bounding box center [332, 121] width 20 height 20
checkbox input "true"
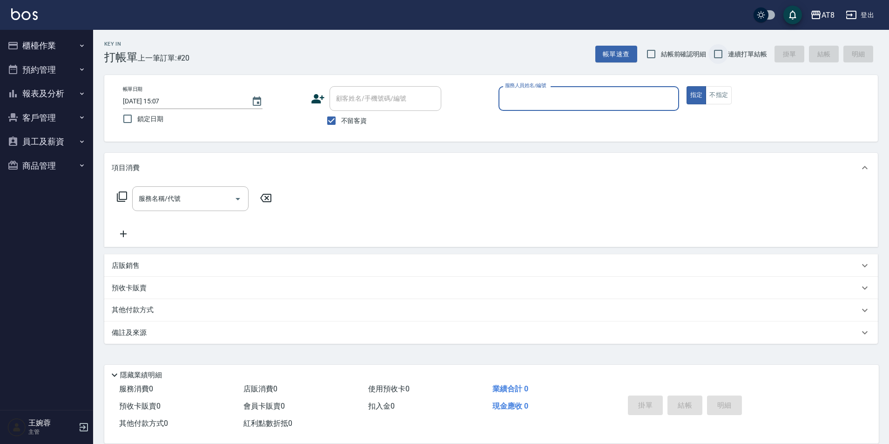
click at [717, 52] on input "連續打單結帳" at bounding box center [719, 54] width 20 height 20
checkbox input "true"
click at [556, 108] on div "服務人員姓名/編號" at bounding box center [589, 98] width 181 height 25
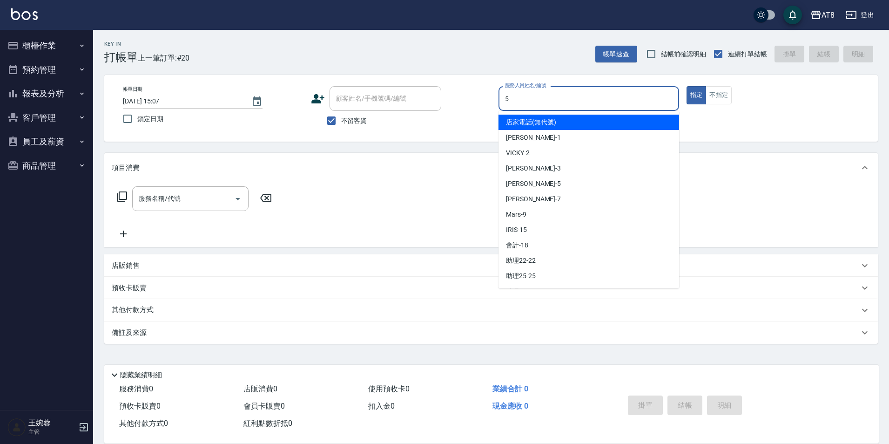
type input "HANK-5"
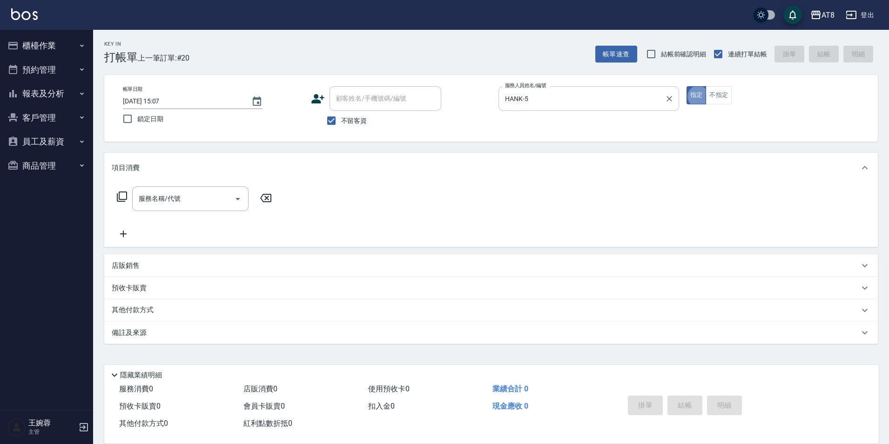
type button "true"
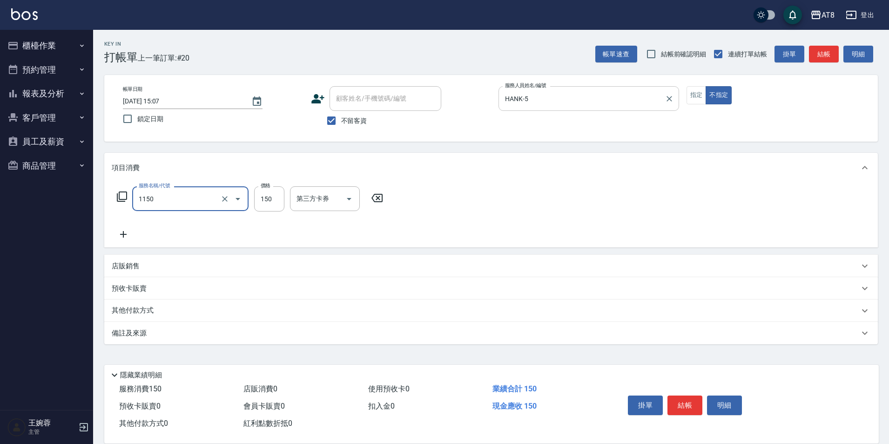
type input "洗髮(1150)"
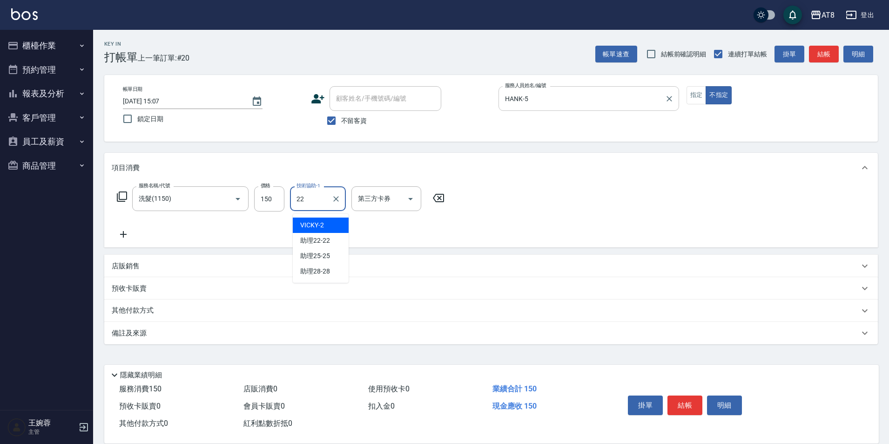
type input "助理22-22"
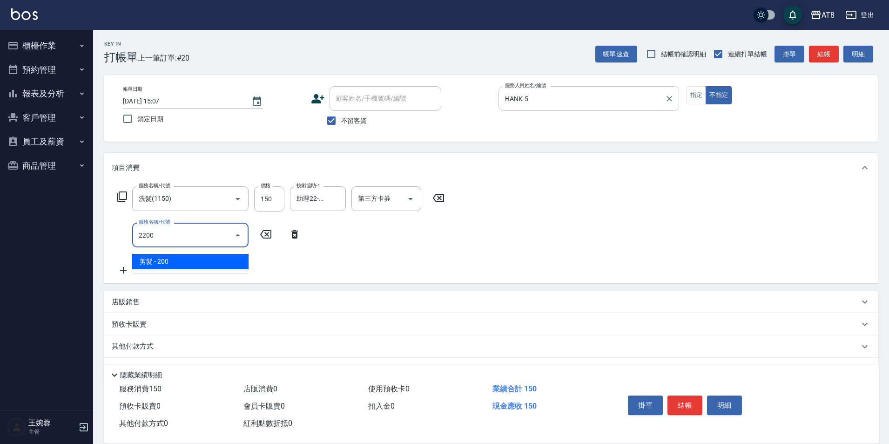
type input "剪髮(2200)"
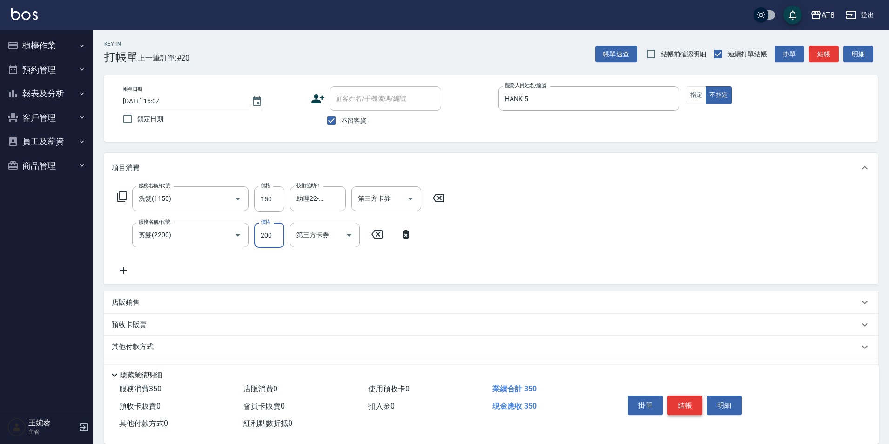
click at [688, 396] on button "結帳" at bounding box center [685, 405] width 35 height 20
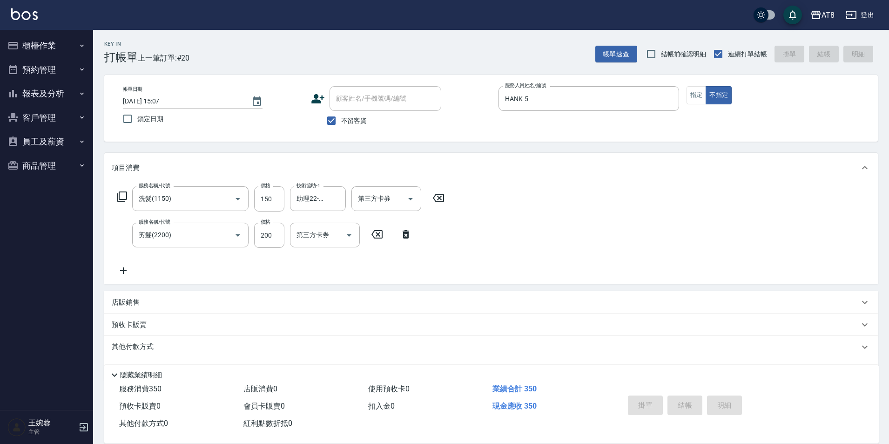
type input "[DATE] 15:08"
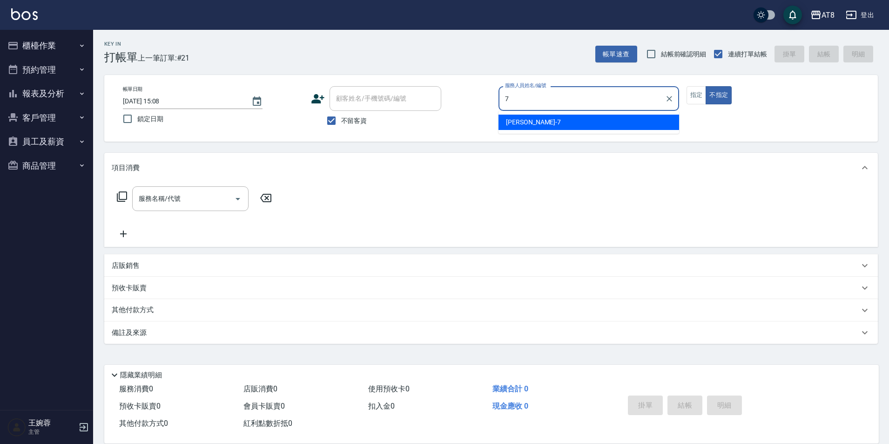
type input "[PERSON_NAME]-7"
type button "false"
